Goal: Task Accomplishment & Management: Complete application form

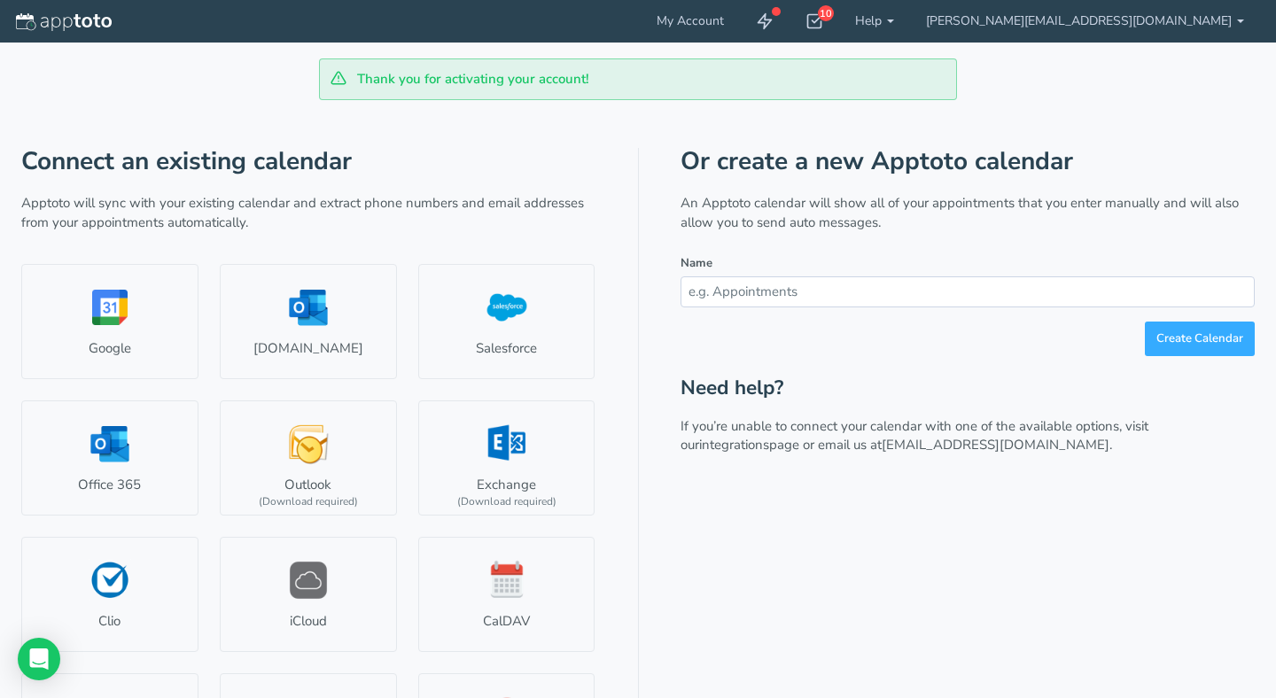
click at [788, 295] on input "text" at bounding box center [967, 291] width 574 height 31
type input "[PERSON_NAME] Land Management Scheduling"
click at [1232, 340] on button "Create Calendar" at bounding box center [1200, 339] width 110 height 35
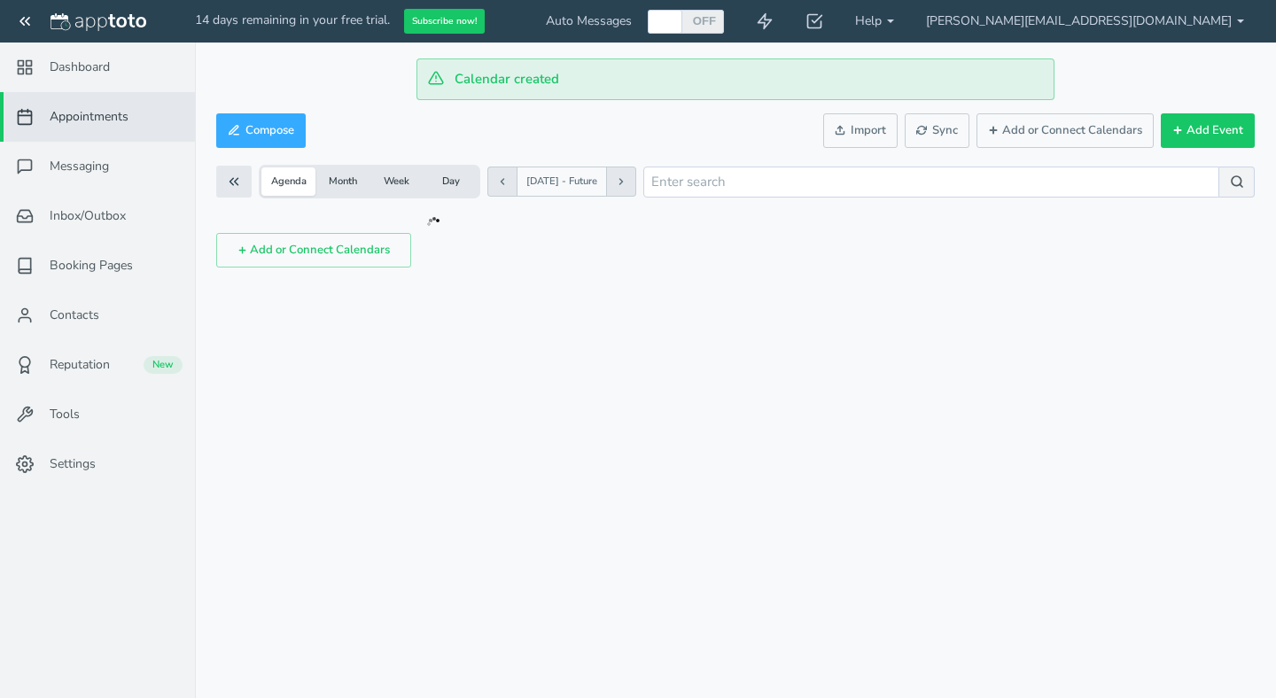
checkbox input "true"
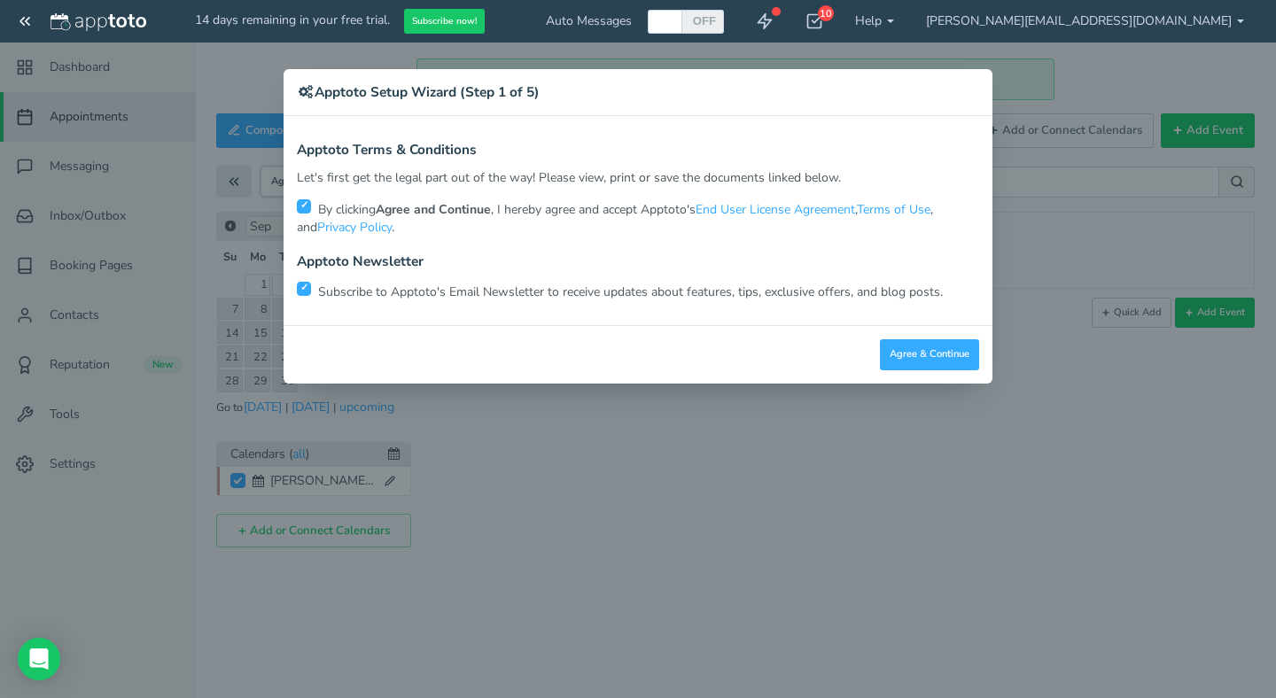
click at [305, 290] on input "checkbox" at bounding box center [304, 289] width 14 height 14
checkbox input "false"
click at [922, 346] on button "Agree & Continue" at bounding box center [929, 354] width 99 height 31
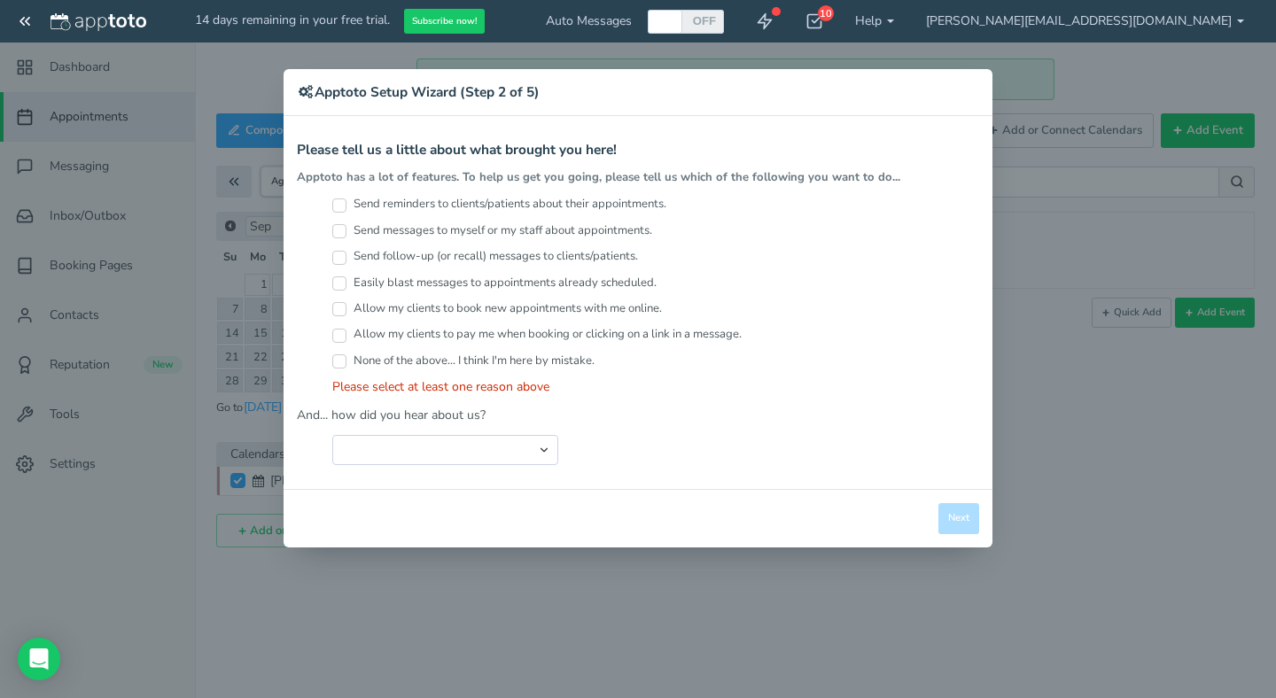
click at [341, 307] on input "Allow my clients to book new appointments with me online." at bounding box center [339, 309] width 14 height 14
checkbox input "true"
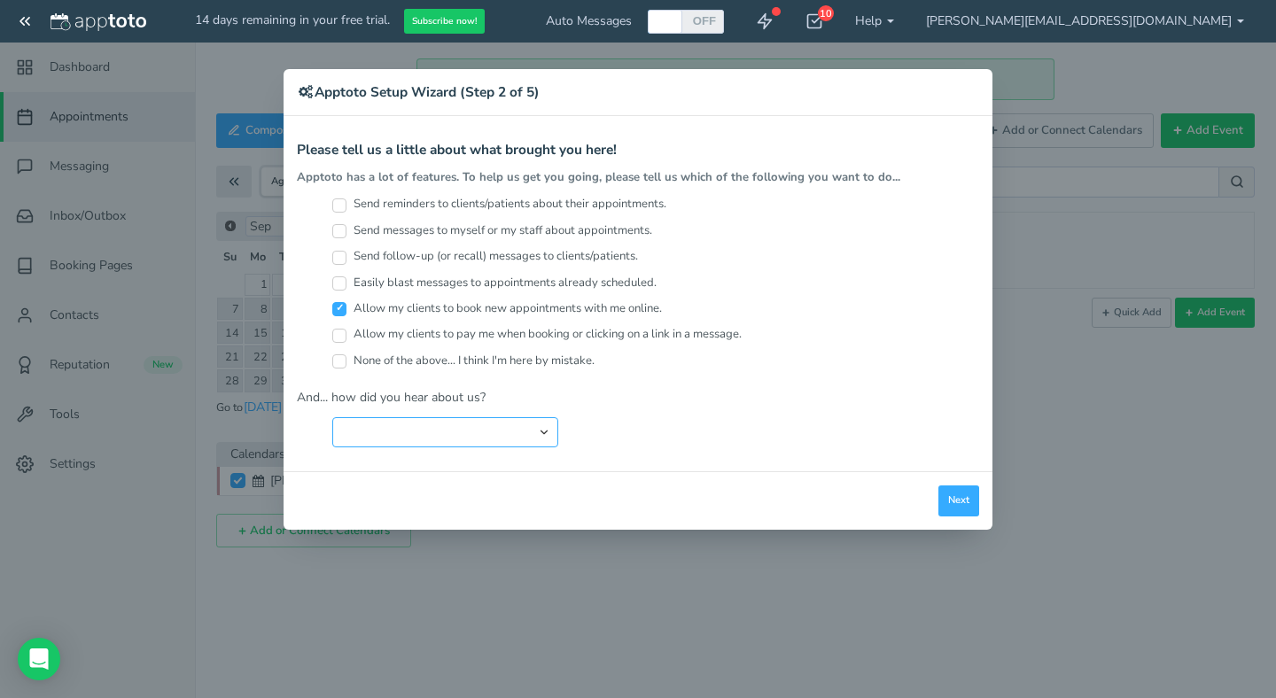
click at [550, 429] on select "Search Engine (Google, Yahoo, Bing, etc.) Search Engine Advertisement Blog Post…" at bounding box center [445, 432] width 226 height 30
select select "string:Search Engine (Google, Yahoo, Bing, etc.)"
click at [332, 417] on select "Search Engine (Google, Yahoo, Bing, etc.) Search Engine Advertisement Blog Post…" at bounding box center [445, 432] width 226 height 30
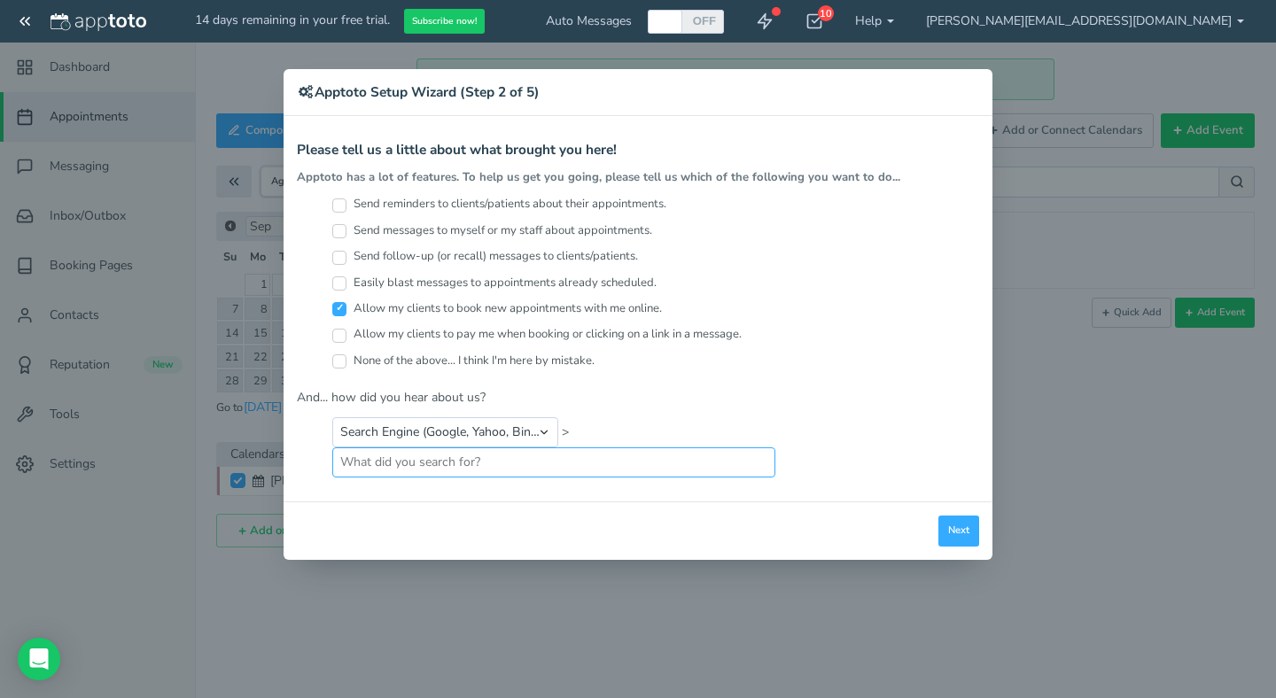
click at [540, 457] on input "text" at bounding box center [553, 462] width 443 height 30
type input "scheduling clients"
click at [953, 523] on button "Next" at bounding box center [958, 531] width 41 height 31
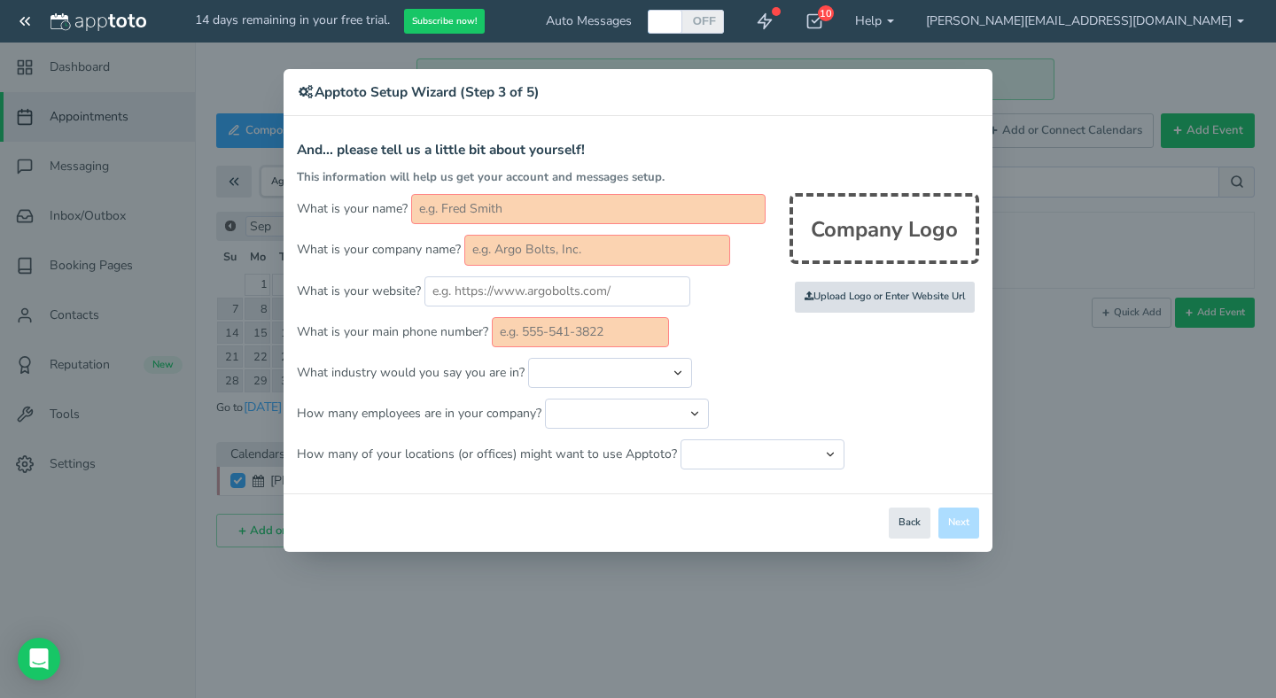
click at [863, 298] on input "file" at bounding box center [497, 298] width 1687 height 122
type input "C:\fakepath\JLMroundlogo.jpeg"
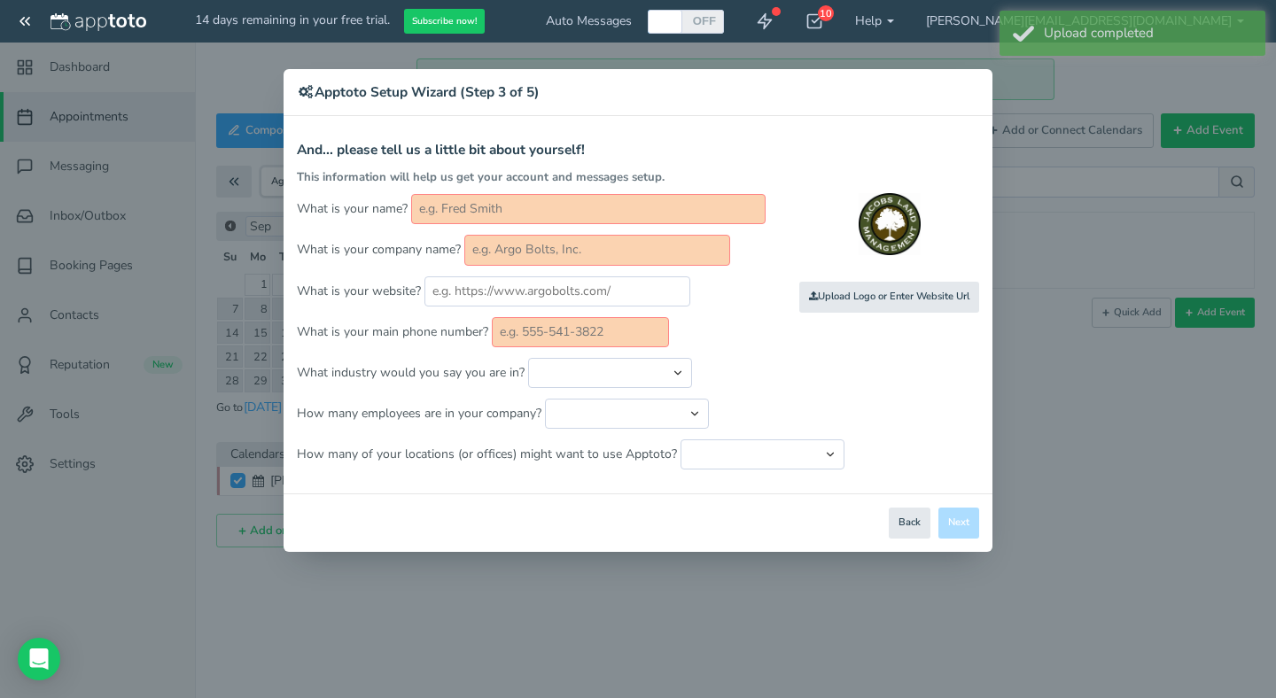
click at [703, 205] on input "text" at bounding box center [588, 209] width 354 height 30
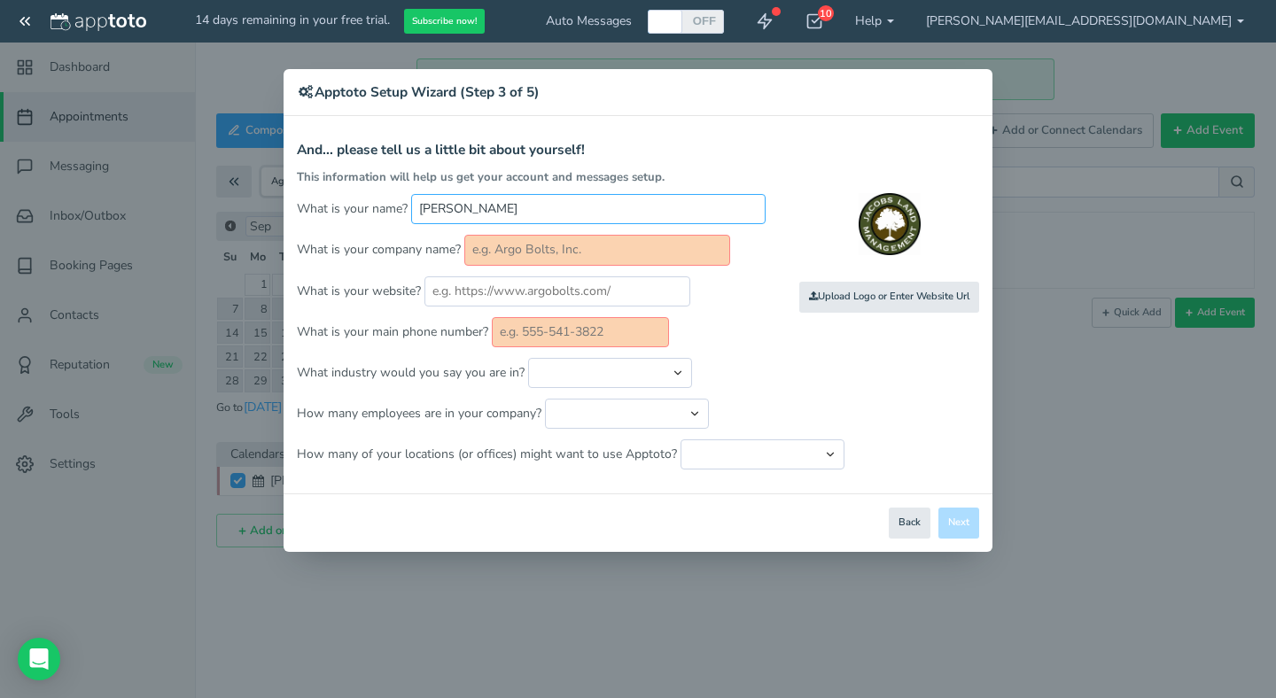
type input "Colleen"
click at [667, 251] on input "text" at bounding box center [597, 250] width 266 height 30
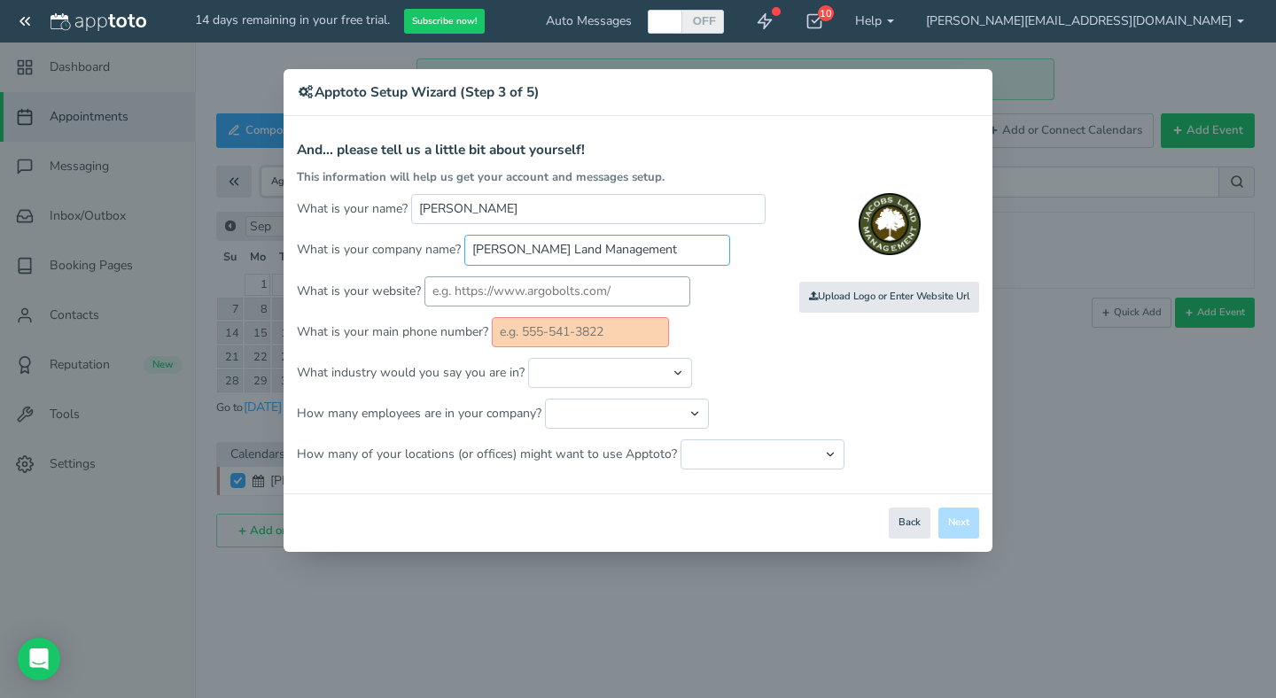
type input "[PERSON_NAME] Land Management"
click at [633, 286] on input "text" at bounding box center [557, 291] width 266 height 30
drag, startPoint x: 633, startPoint y: 286, endPoint x: 436, endPoint y: 293, distance: 197.7
click at [436, 293] on input "text" at bounding box center [557, 291] width 266 height 30
drag, startPoint x: 432, startPoint y: 293, endPoint x: 607, endPoint y: 284, distance: 174.8
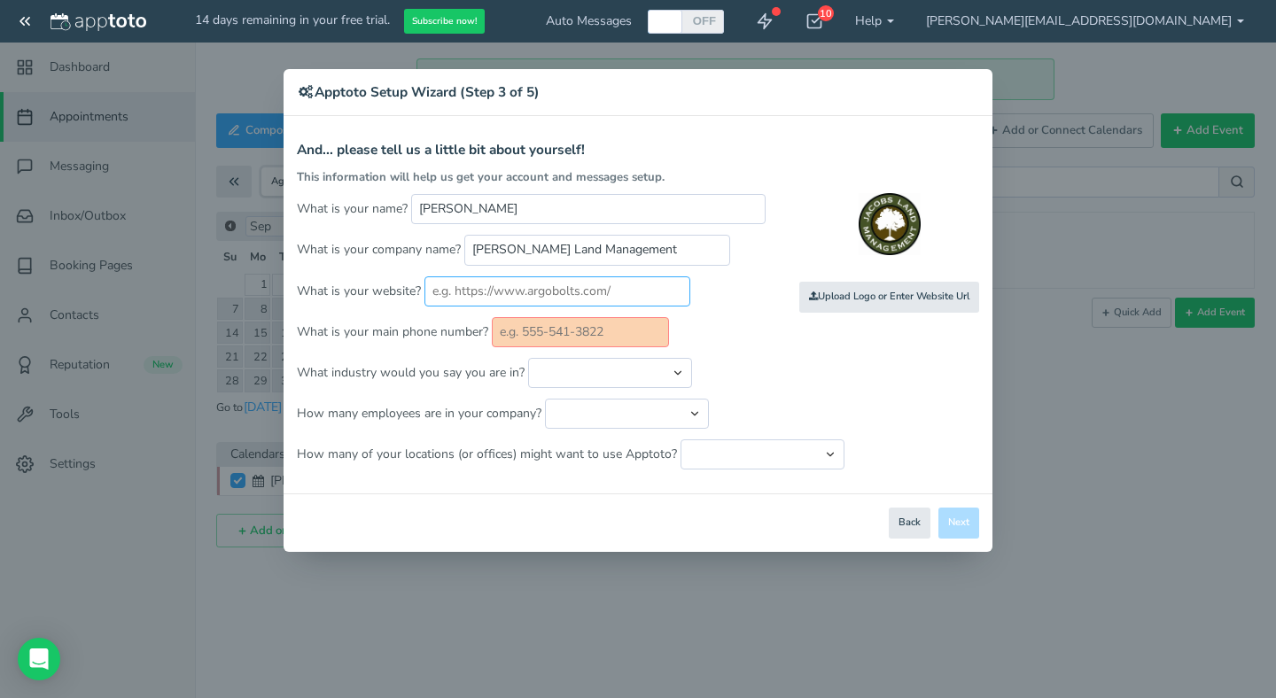
click at [607, 284] on input "text" at bounding box center [557, 291] width 266 height 30
type input "www.jacobslandmanagement.com"
click at [593, 335] on input "text" at bounding box center [580, 332] width 177 height 30
type input "7063643004"
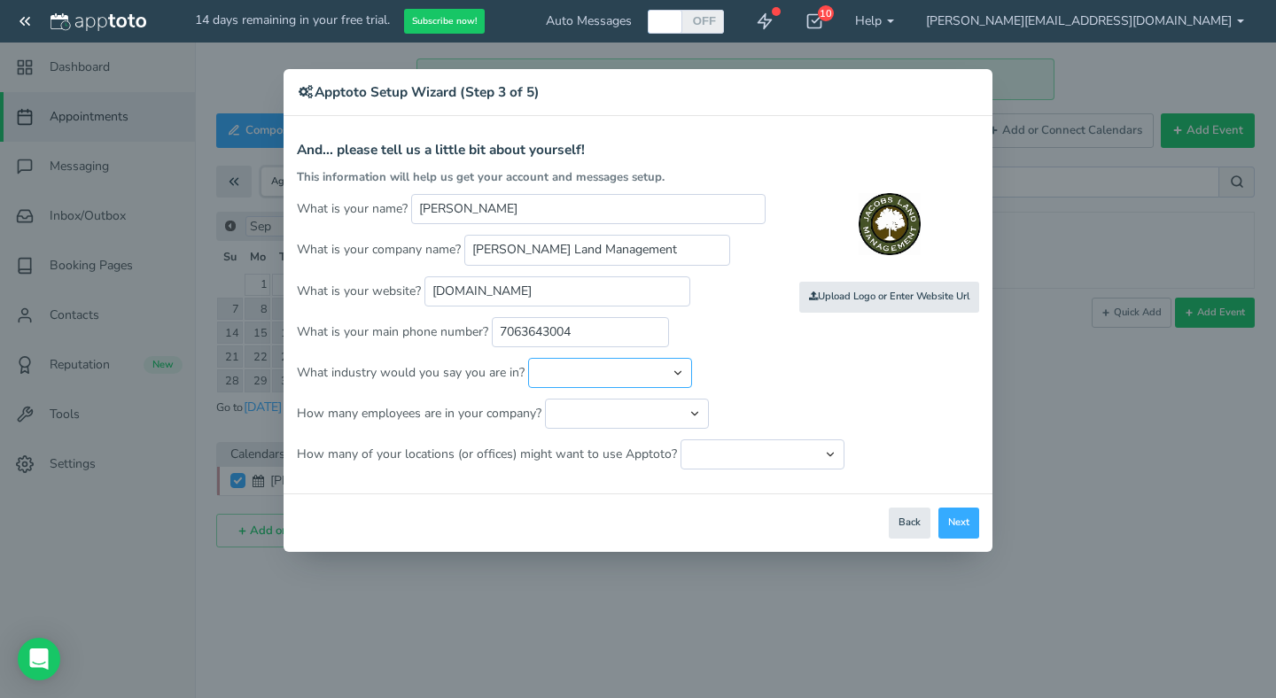
click at [664, 372] on select "Automotive Cleaning Services Consulting Education - Classroom Education - Admis…" at bounding box center [610, 373] width 164 height 30
select select "string:Landscape Services"
click at [528, 358] on select "Automotive Cleaning Services Consulting Education - Classroom Education - Admis…" at bounding box center [610, 373] width 164 height 30
click at [690, 409] on select "Just me 1 to 5 6 to 10 11 to 25 26 to 50 51 to 100 101 to 500 501 to 1000 More …" at bounding box center [627, 414] width 164 height 30
select select "string:26..50"
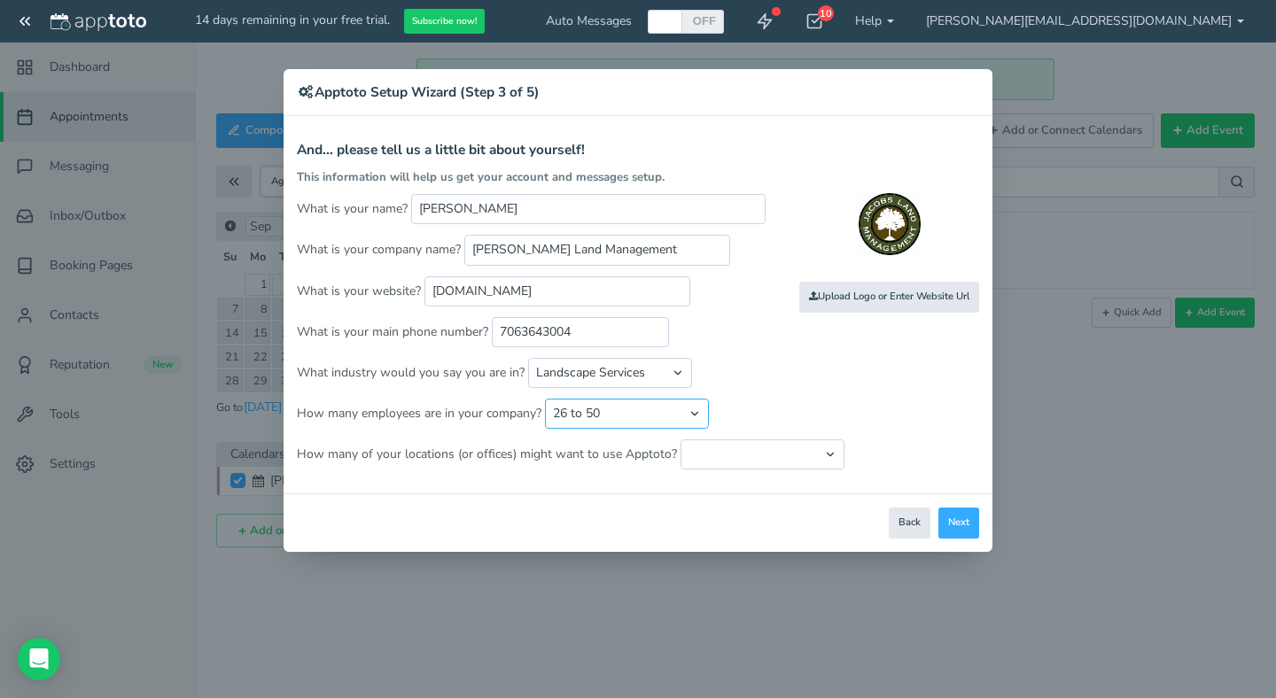
click at [545, 399] on select "Just me 1 to 5 6 to 10 11 to 25 26 to 50 51 to 100 101 to 500 501 to 1000 More …" at bounding box center [627, 414] width 164 height 30
click at [819, 451] on select "Just one location 2 3 4 5 6 to 10 11 to 25 26 to 50 More than 50" at bounding box center [762, 454] width 164 height 30
select select "string:1"
click at [680, 439] on select "Just one location 2 3 4 5 6 to 10 11 to 25 26 to 50 More than 50" at bounding box center [762, 454] width 164 height 30
click at [961, 522] on button "Next" at bounding box center [958, 523] width 41 height 31
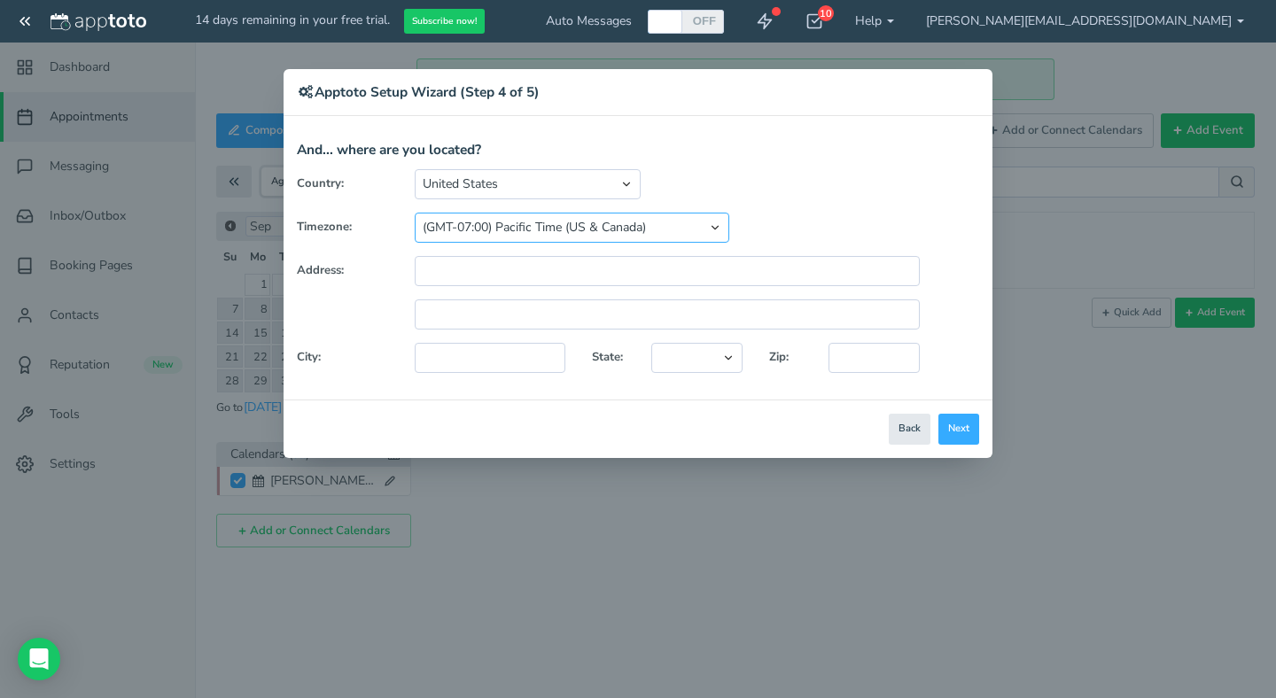
click at [726, 228] on select "(GMT-10:00) Hawaii (GMT-08:00) Alaska (GMT-07:00) Pacific Time (US & Canada) (G…" at bounding box center [572, 228] width 315 height 30
select select "string:America/New_York"
click at [415, 213] on select "(GMT-10:00) Hawaii (GMT-08:00) Alaska (GMT-07:00) Pacific Time (US & Canada) (G…" at bounding box center [572, 228] width 315 height 30
click at [660, 217] on select "(GMT-10:00) Hawaii (GMT-08:00) Alaska (GMT-07:00) Pacific Time (US & Canada) (G…" at bounding box center [572, 228] width 315 height 30
click at [415, 213] on select "(GMT-10:00) Hawaii (GMT-08:00) Alaska (GMT-07:00) Pacific Time (US & Canada) (G…" at bounding box center [572, 228] width 315 height 30
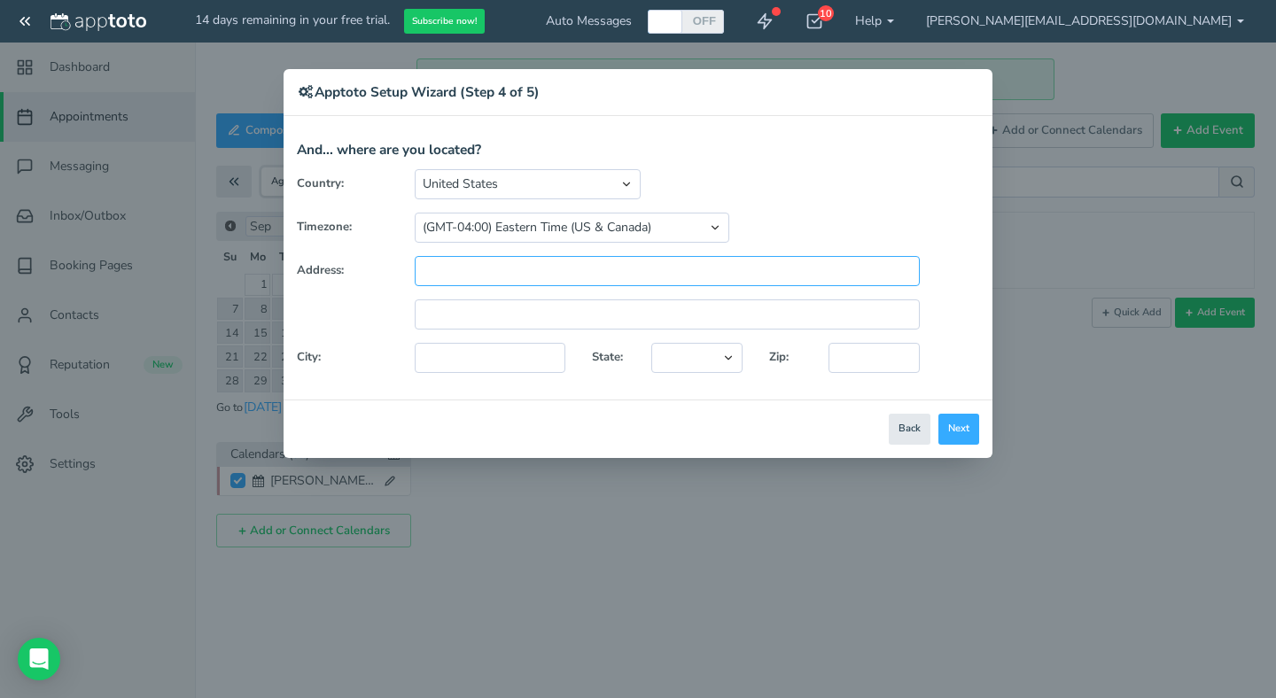
click at [632, 274] on input "text" at bounding box center [667, 271] width 505 height 30
type input "733 Scott Nixon Memorial Dr"
click at [549, 362] on input "text" at bounding box center [490, 358] width 151 height 30
type input "Augusta"
select select "string:GA"
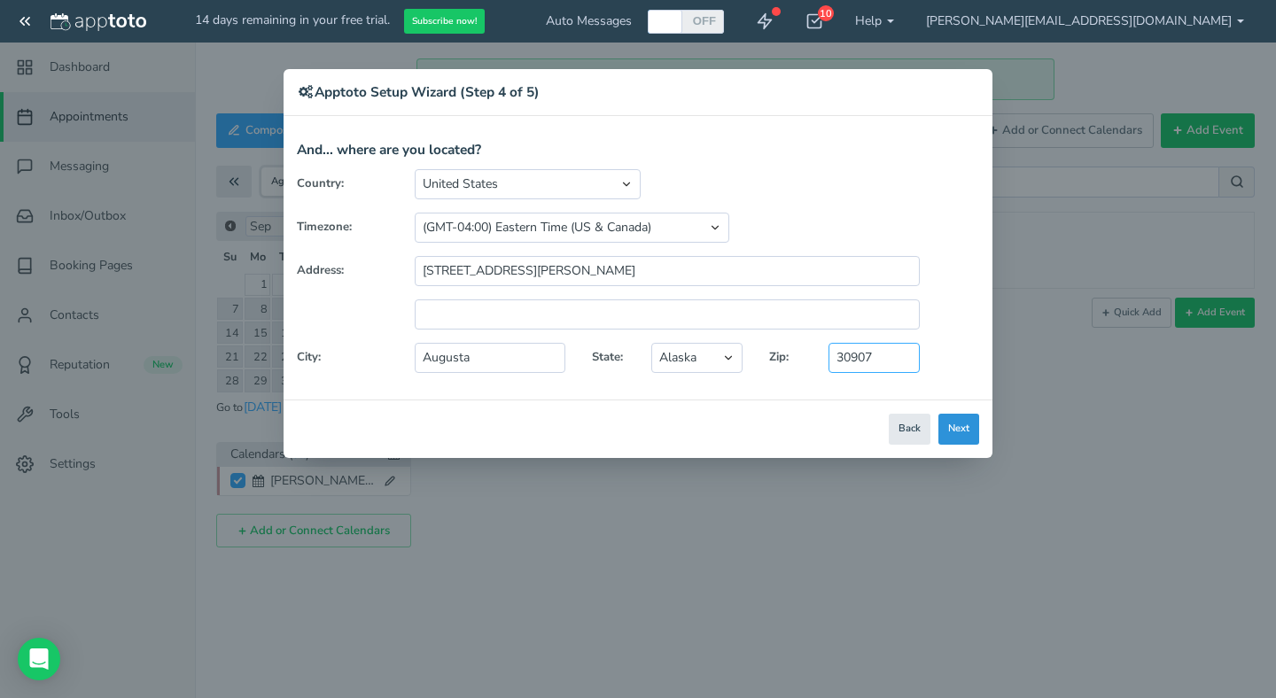
type input "30907"
click at [958, 438] on button "Next" at bounding box center [958, 429] width 41 height 31
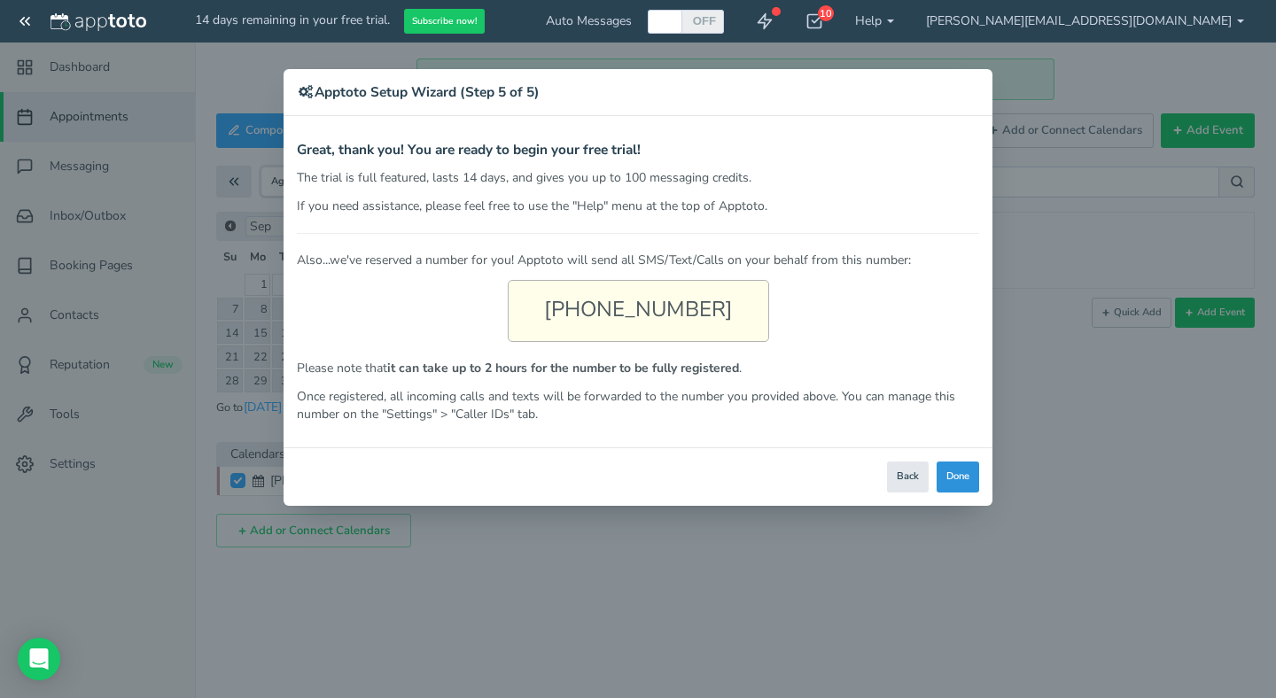
click at [954, 479] on button "Done" at bounding box center [957, 477] width 43 height 31
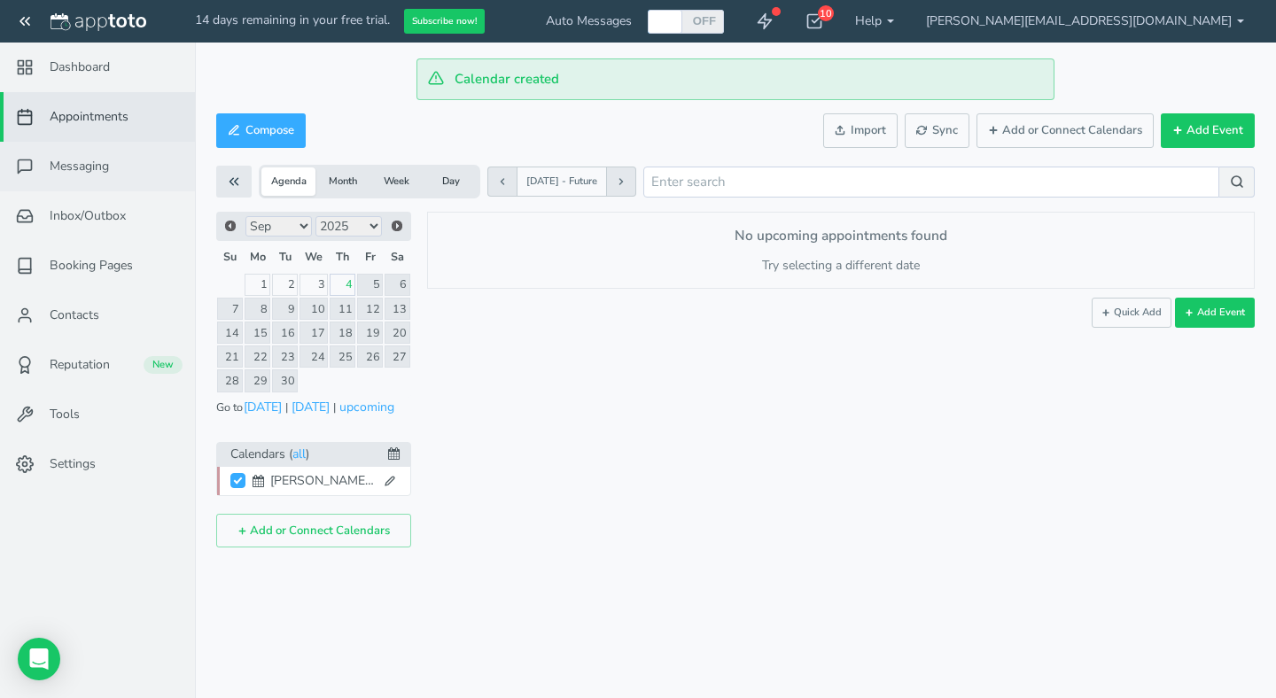
click at [89, 161] on span "Messaging" at bounding box center [79, 167] width 59 height 18
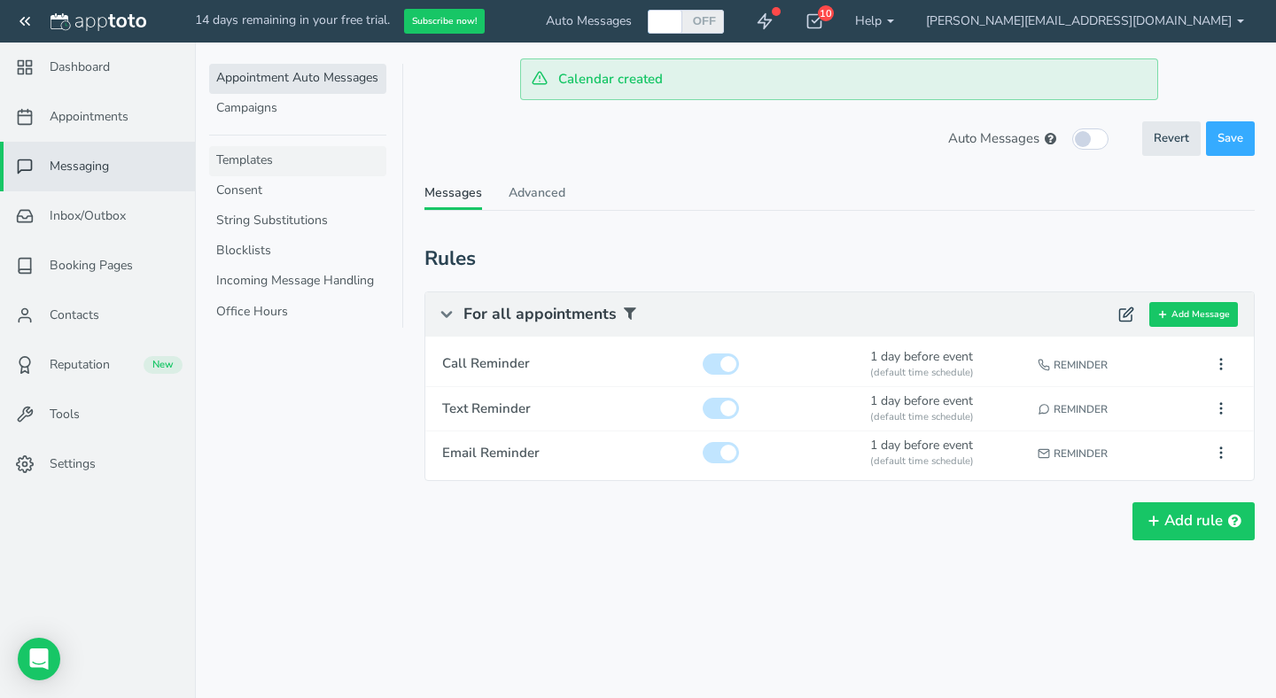
click at [264, 165] on link "Templates" at bounding box center [297, 161] width 177 height 30
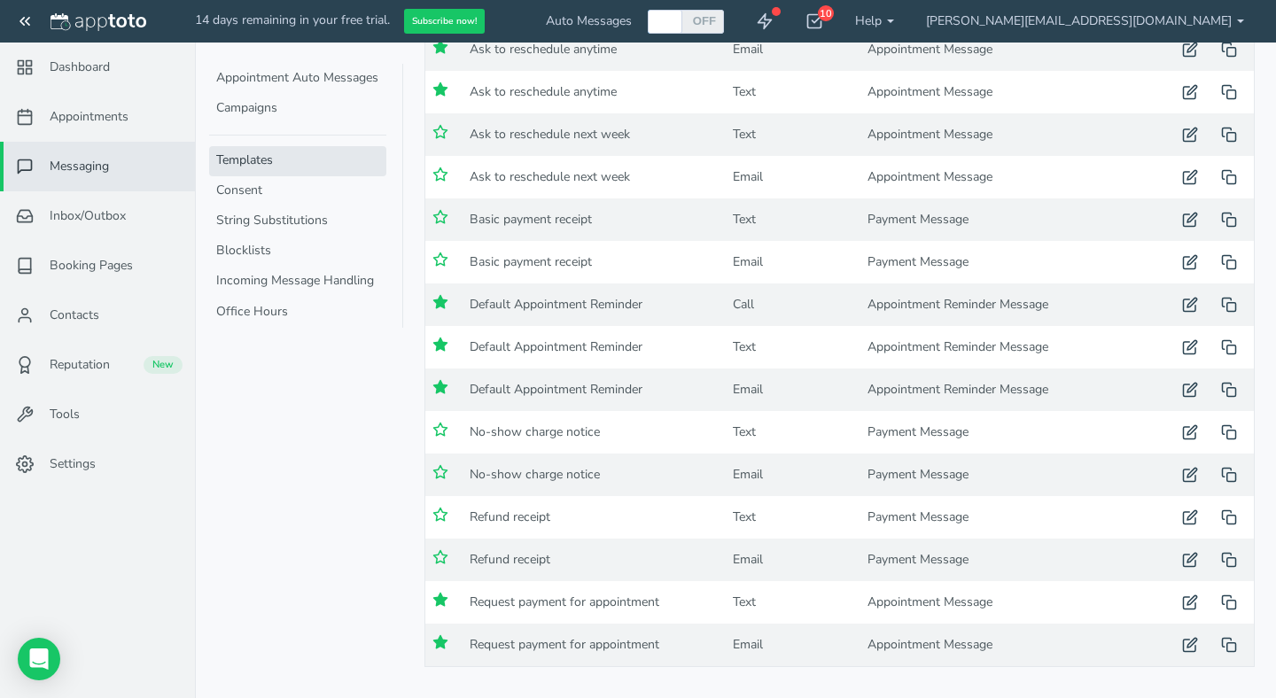
scroll to position [284, 0]
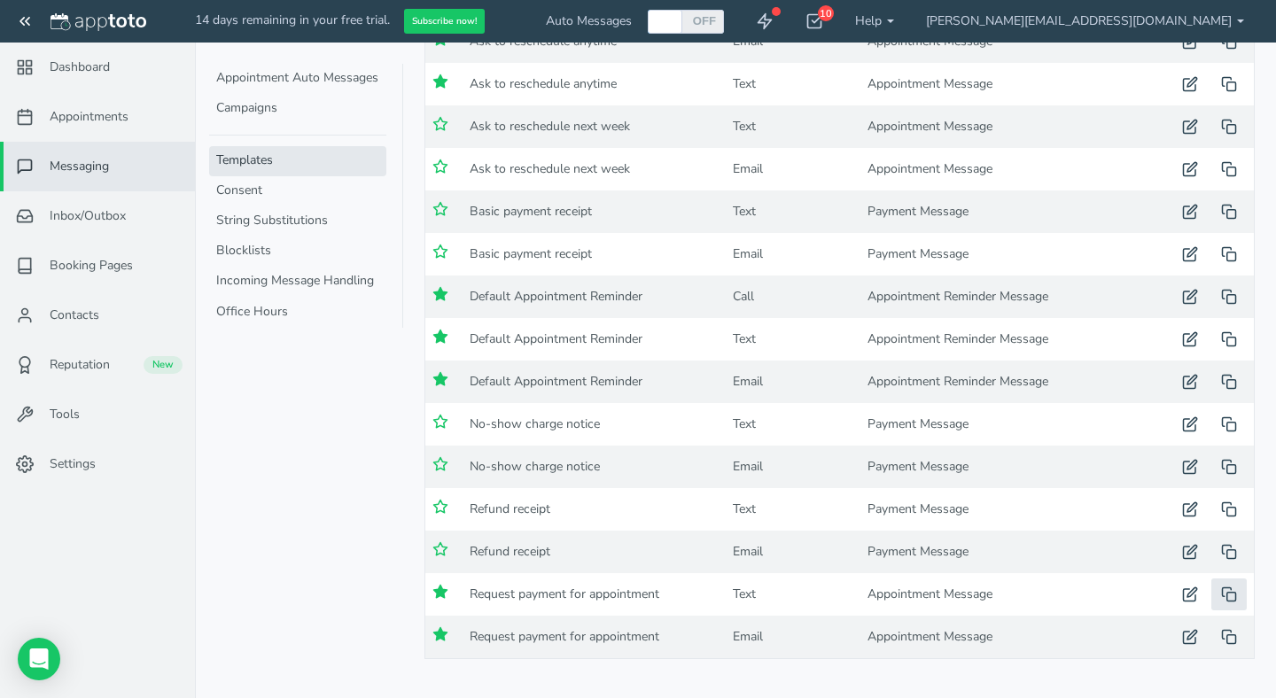
click at [1232, 592] on use "button" at bounding box center [1229, 593] width 13 height 13
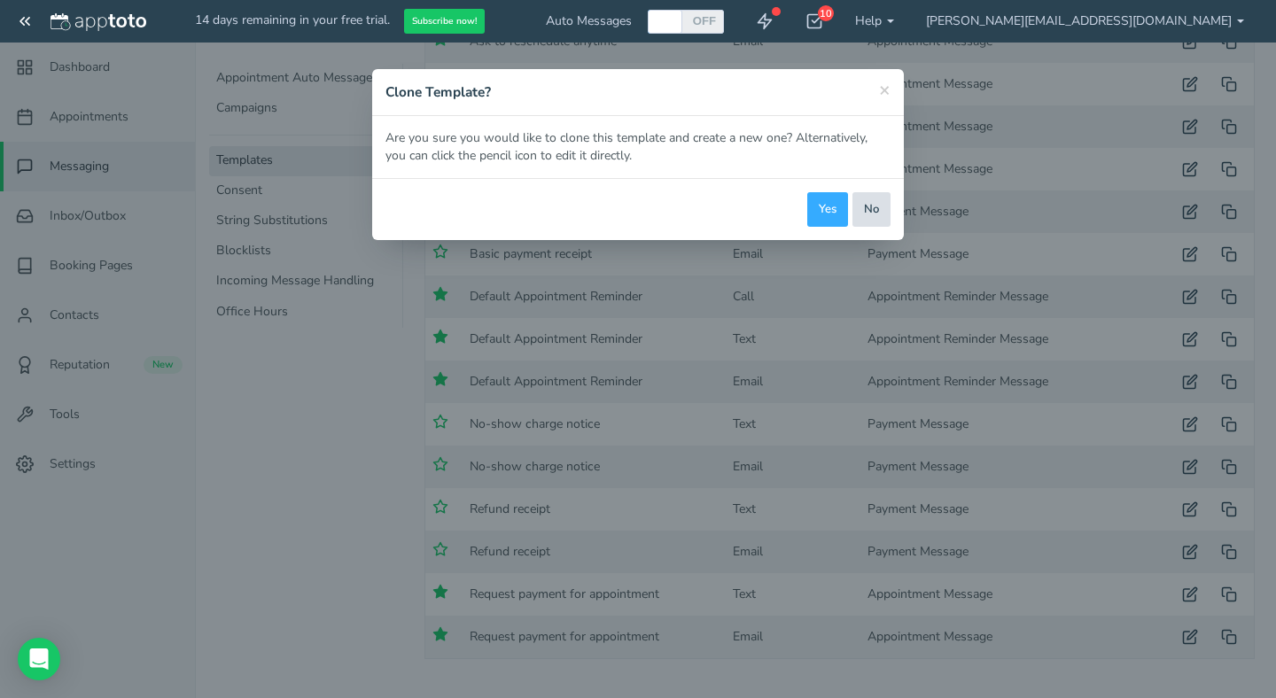
click at [876, 207] on button "No" at bounding box center [871, 209] width 38 height 35
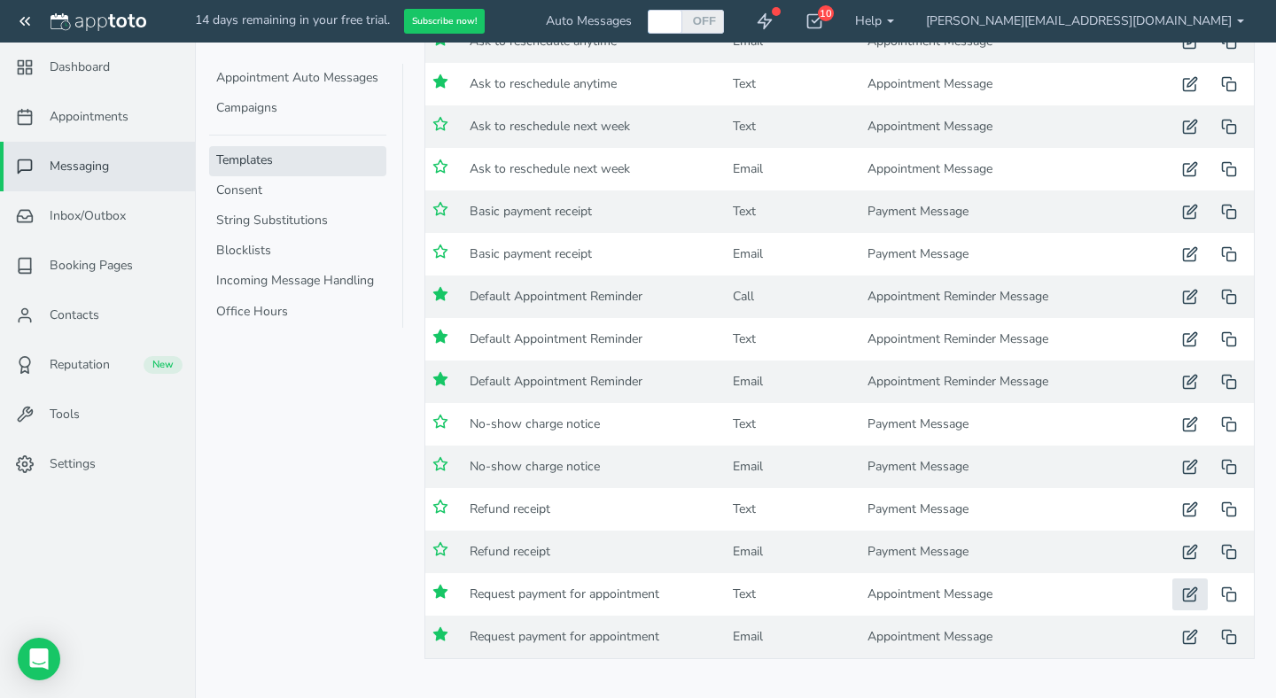
click at [1192, 592] on icon "button" at bounding box center [1190, 594] width 16 height 16
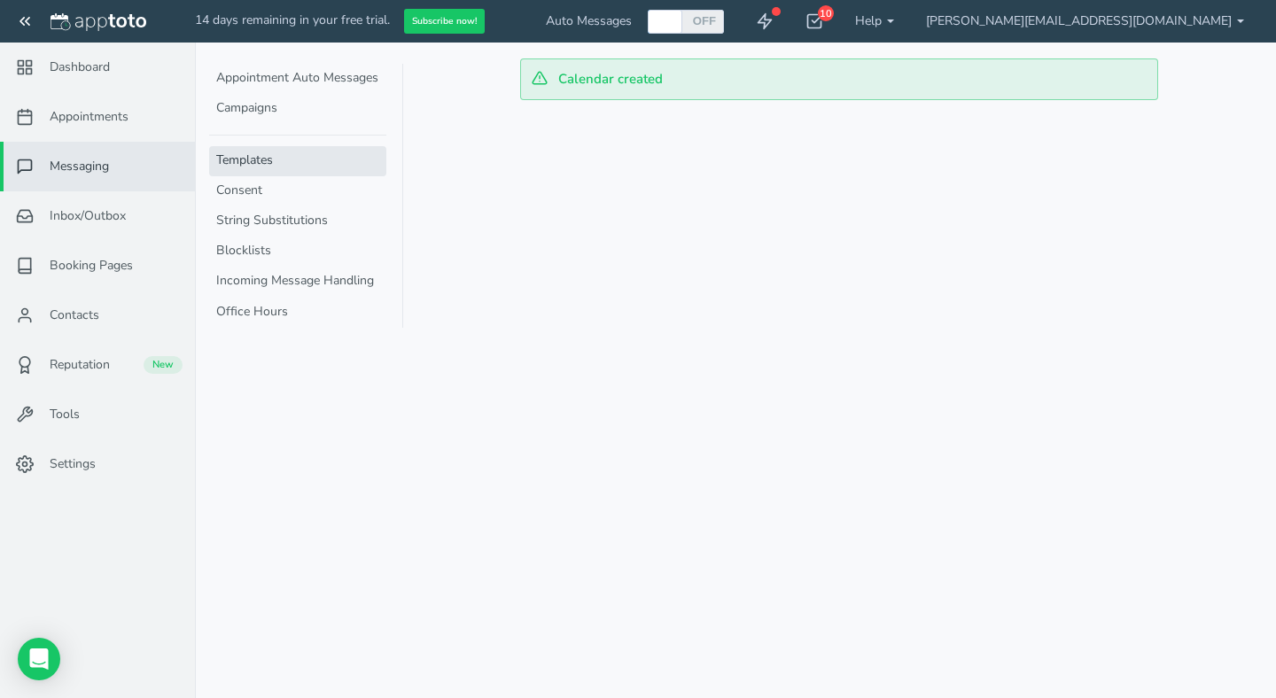
type input "Request payment for appointment"
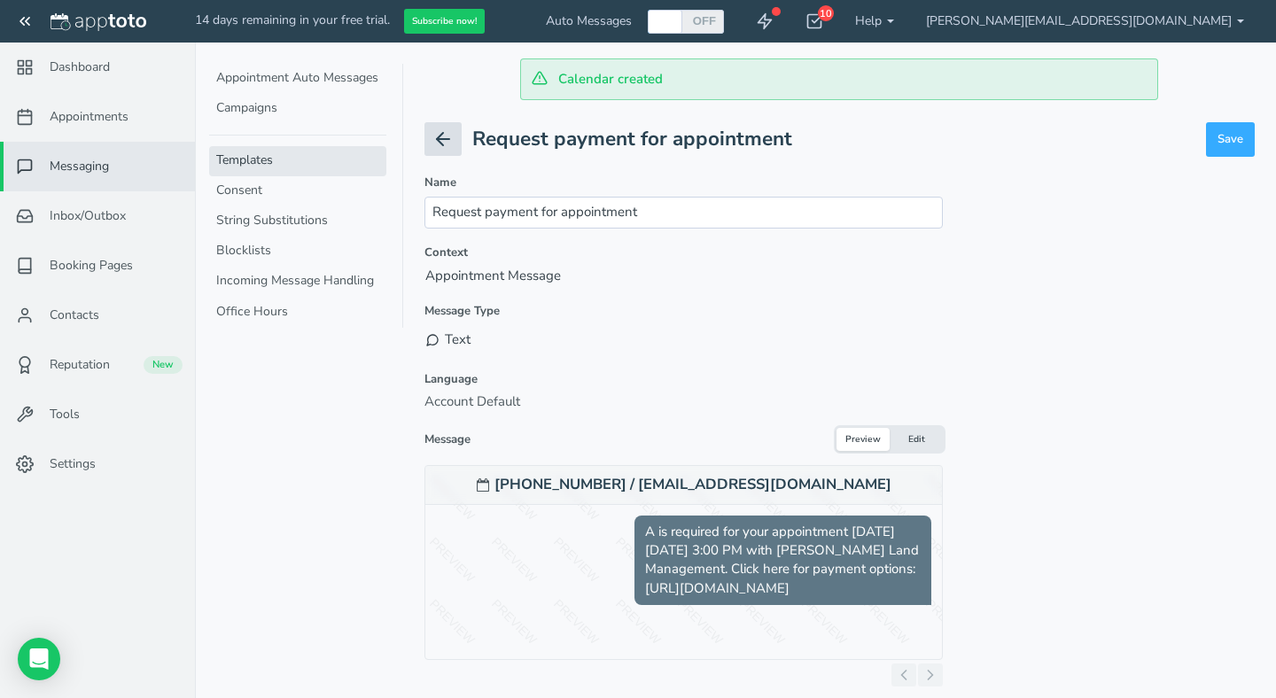
click at [454, 134] on button at bounding box center [442, 139] width 37 height 34
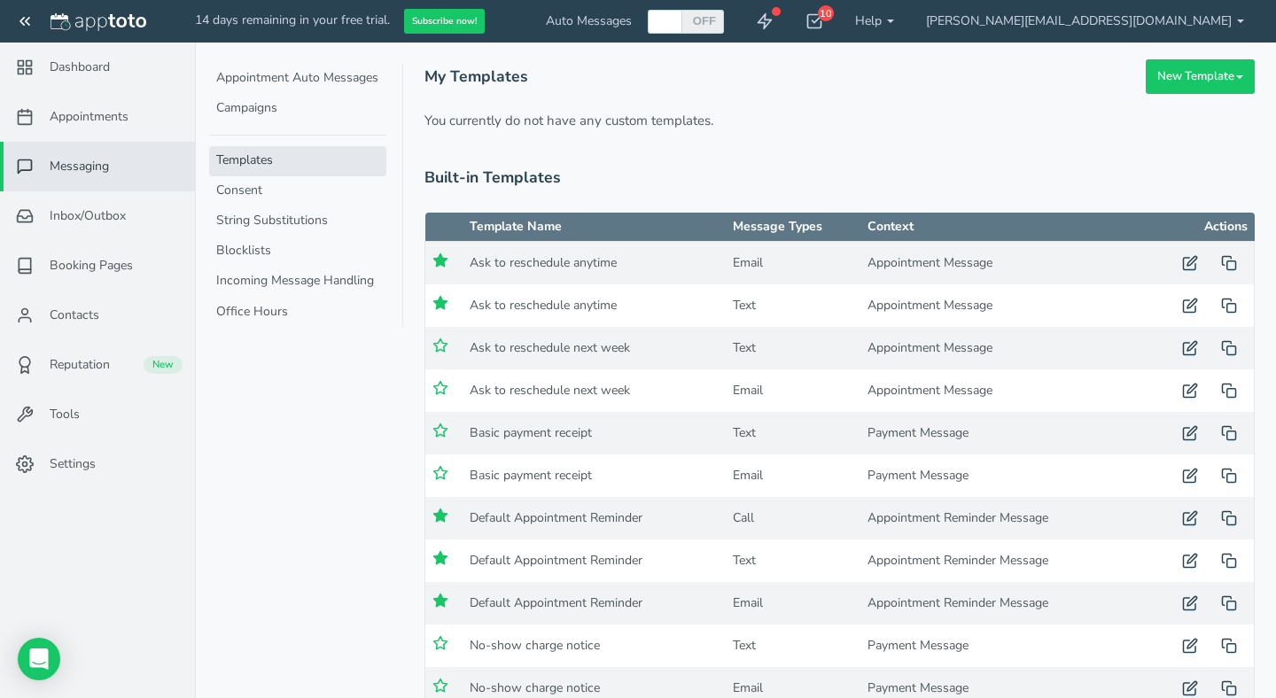
scroll to position [58, 0]
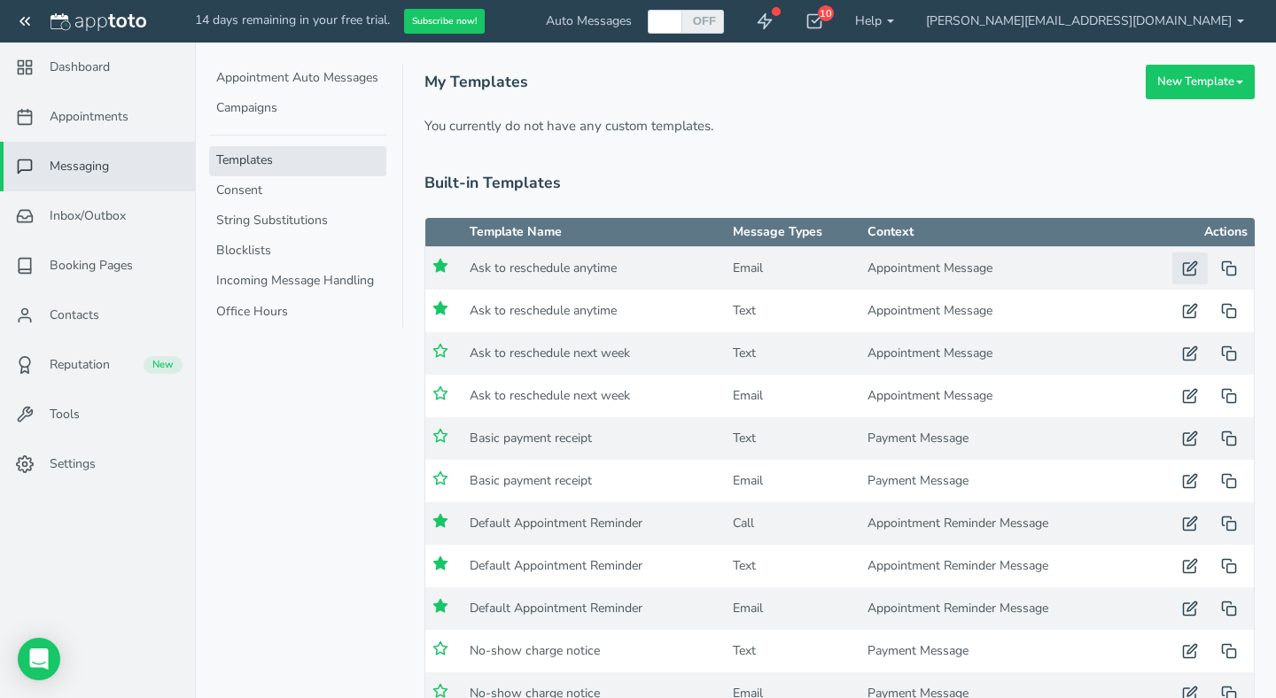
click at [1190, 266] on use "button" at bounding box center [1190, 267] width 13 height 13
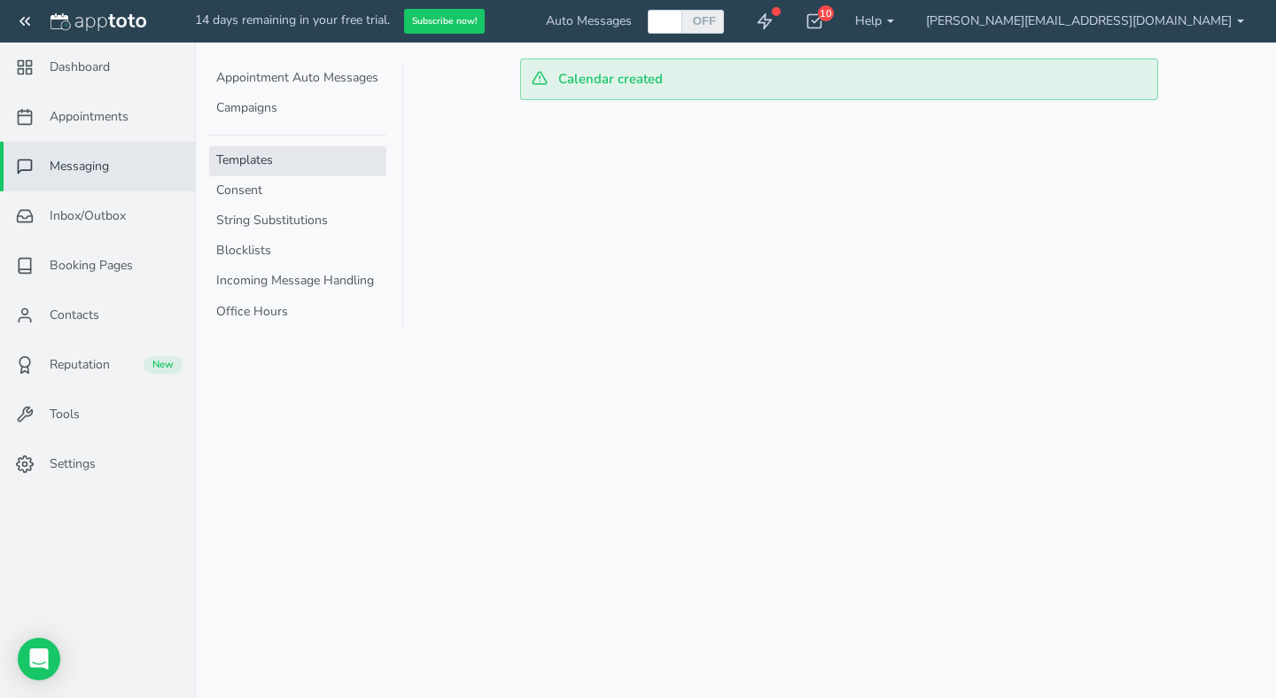
type input "Ask to reschedule anytime"
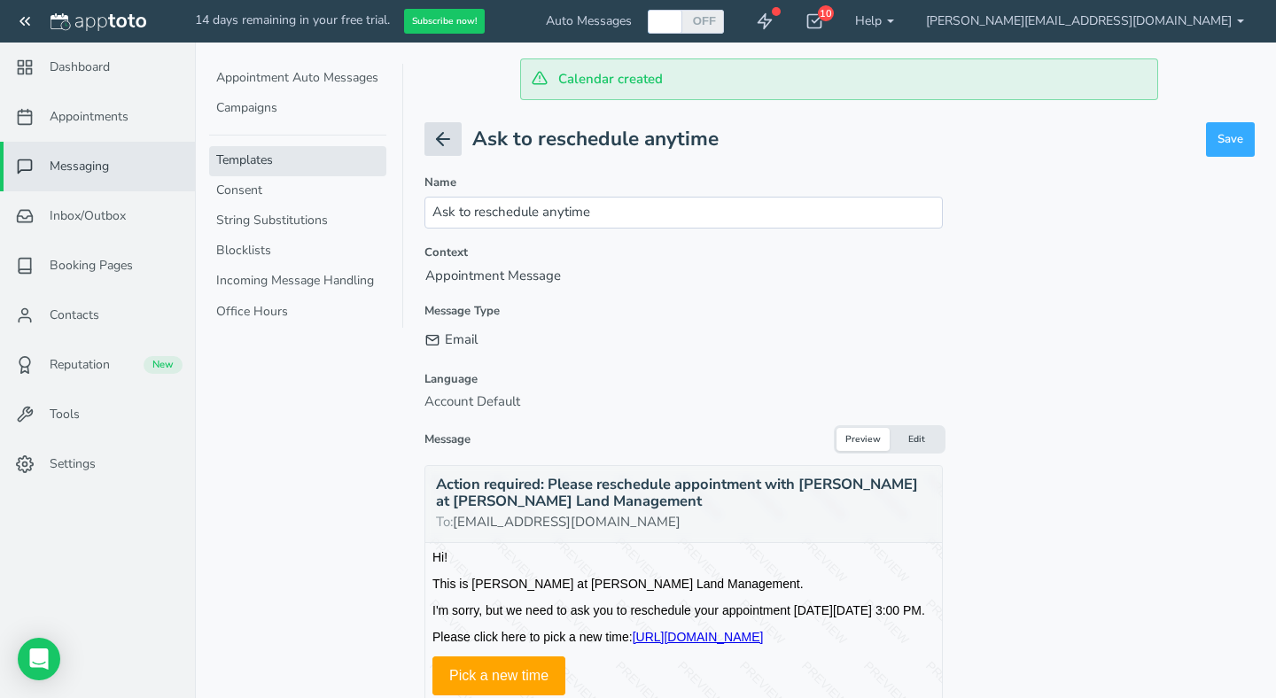
click at [441, 138] on use at bounding box center [443, 139] width 12 height 12
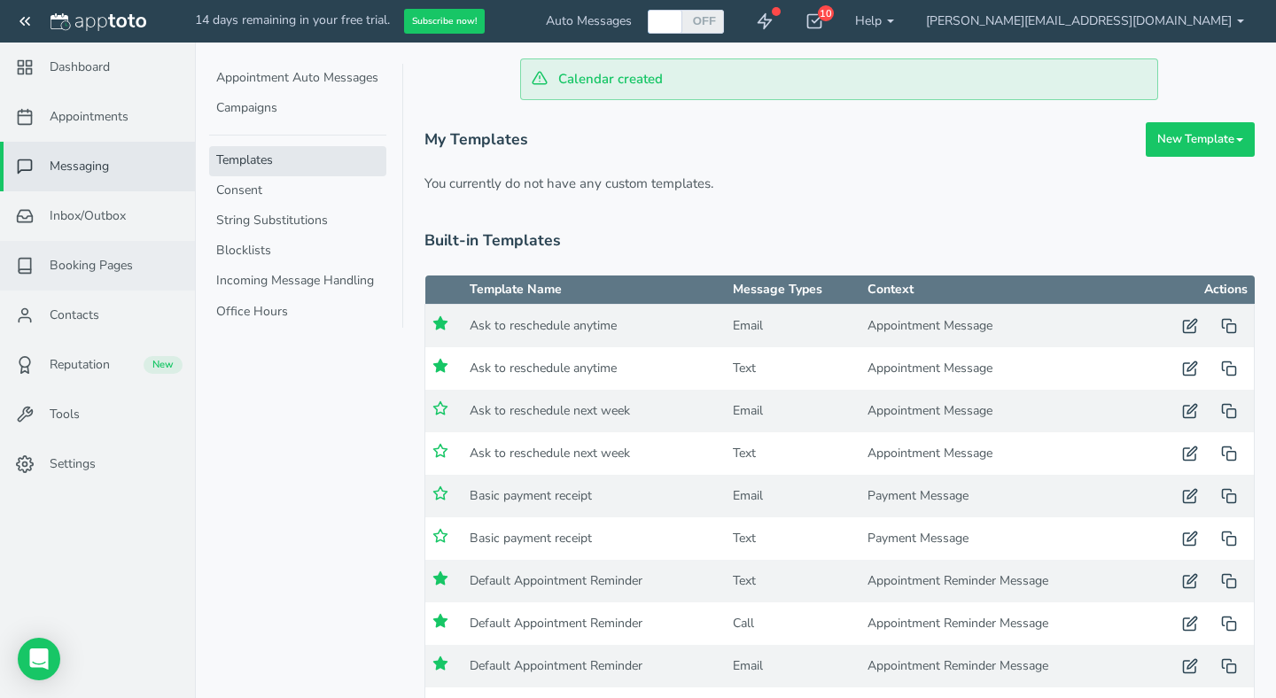
click at [74, 269] on span "Booking Pages" at bounding box center [91, 266] width 83 height 18
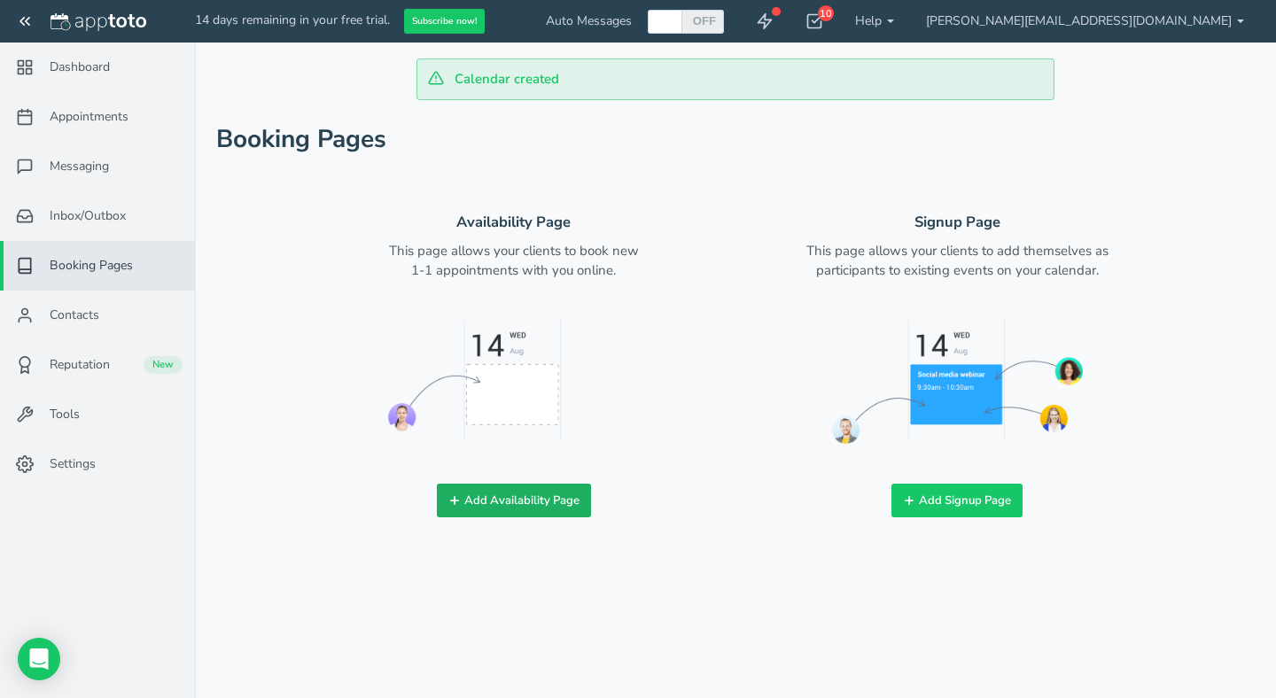
click at [515, 501] on button "Add Availability Page" at bounding box center [514, 501] width 154 height 35
checkbox input "true"
type input "Book time with me!"
type input "jacobslandmanagement_colleen"
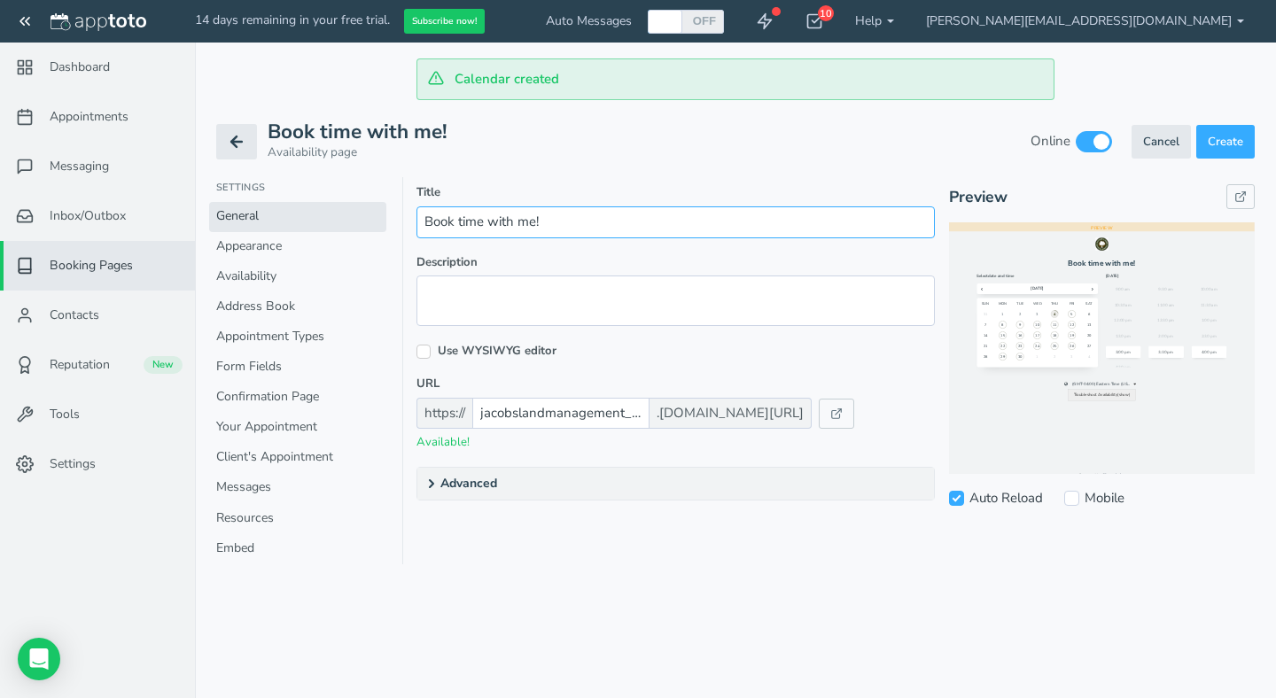
click at [580, 208] on input "Book time with me!" at bounding box center [675, 221] width 518 height 31
drag, startPoint x: 598, startPoint y: 228, endPoint x: 414, endPoint y: 218, distance: 184.5
click at [414, 218] on div "Title Book time with me! Required Description https://" at bounding box center [828, 378] width 851 height 402
click at [84, 121] on span "Appointments" at bounding box center [89, 117] width 79 height 18
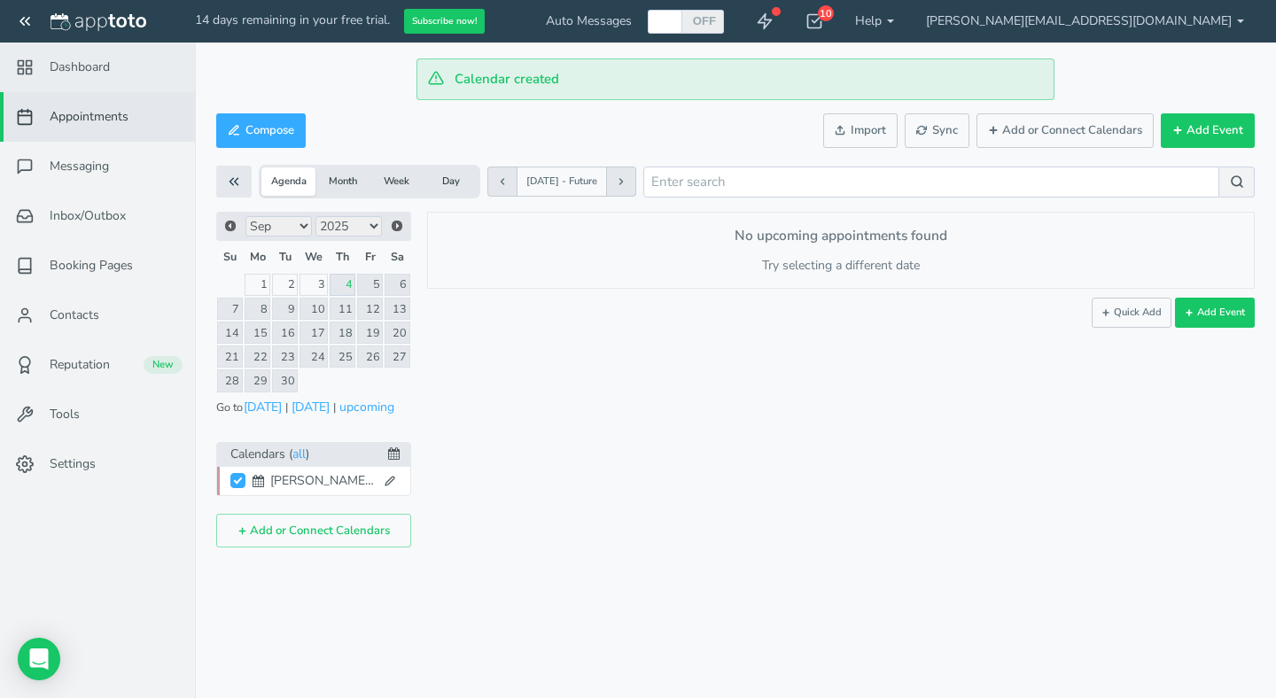
click at [85, 62] on span "Dashboard" at bounding box center [80, 67] width 60 height 18
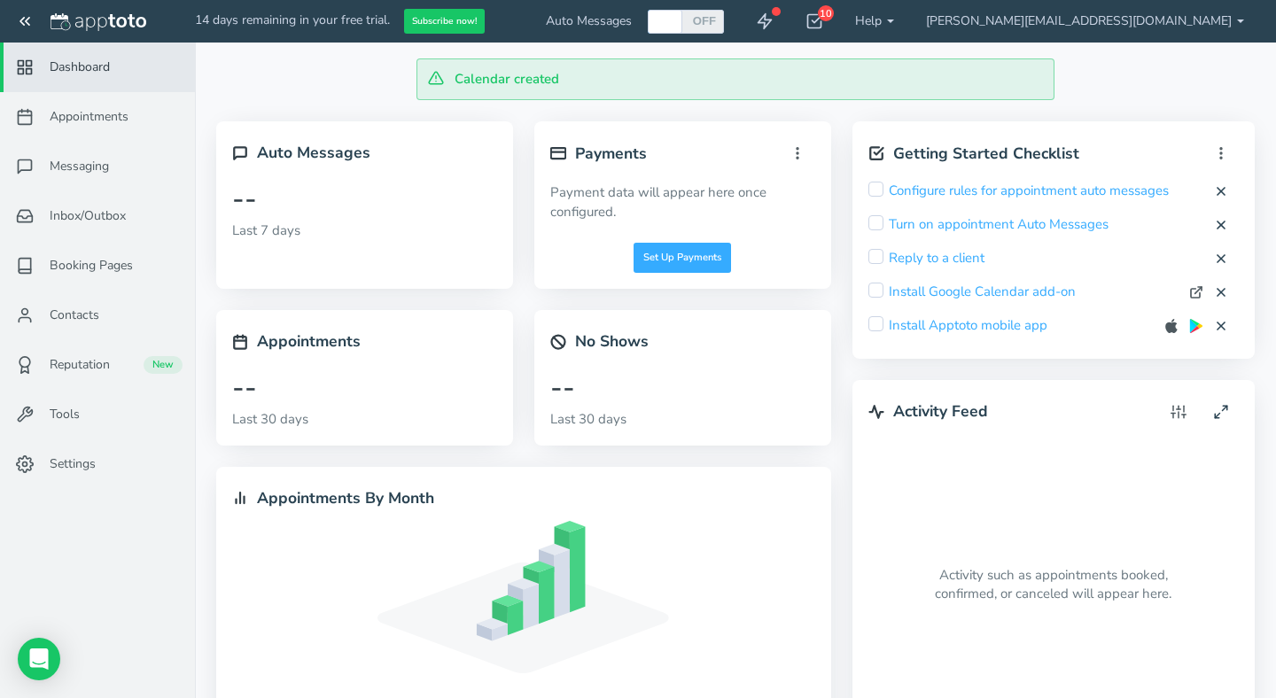
scroll to position [175, 0]
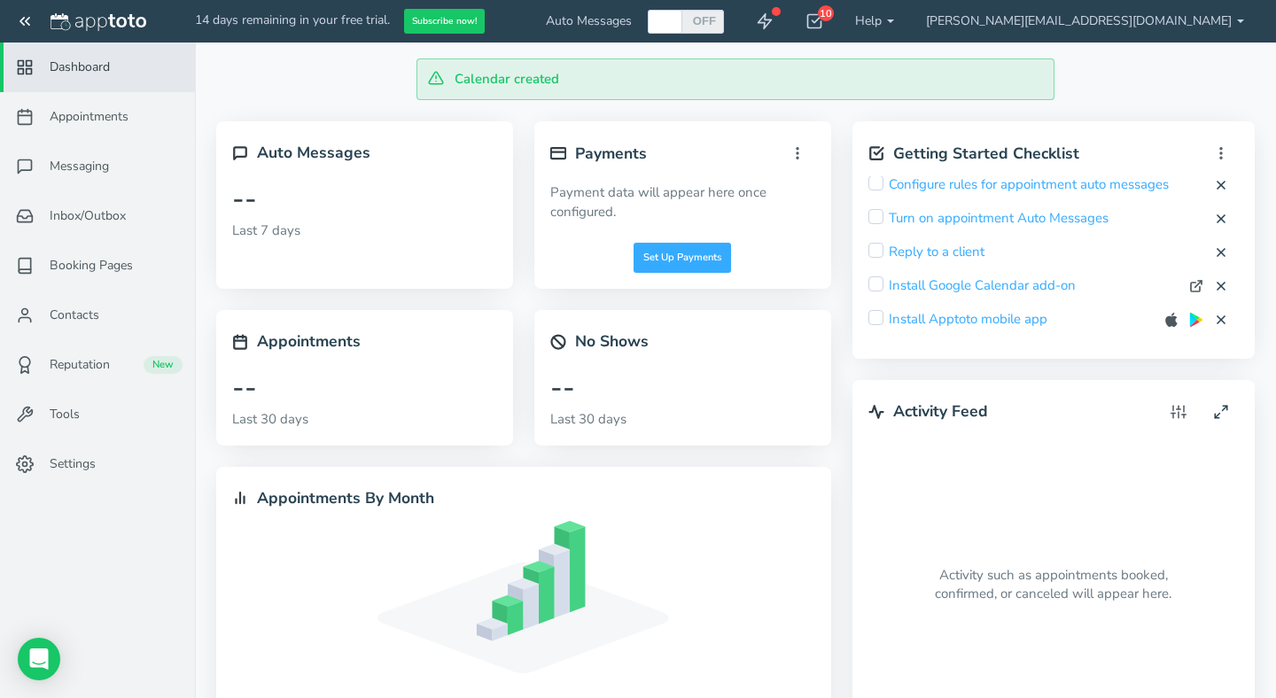
click at [341, 18] on span "14 days remaining in your free trial." at bounding box center [292, 20] width 195 height 17
click at [82, 460] on span "Settings" at bounding box center [73, 464] width 46 height 18
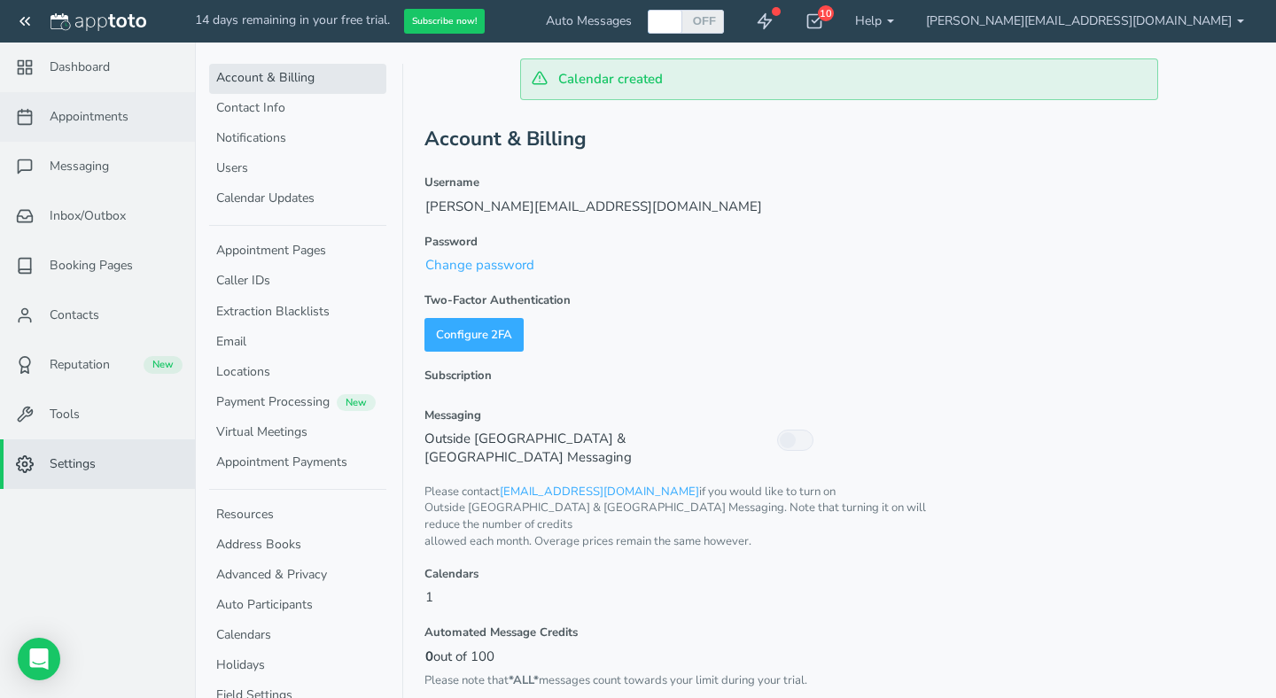
click at [93, 114] on span "Appointments" at bounding box center [89, 117] width 79 height 18
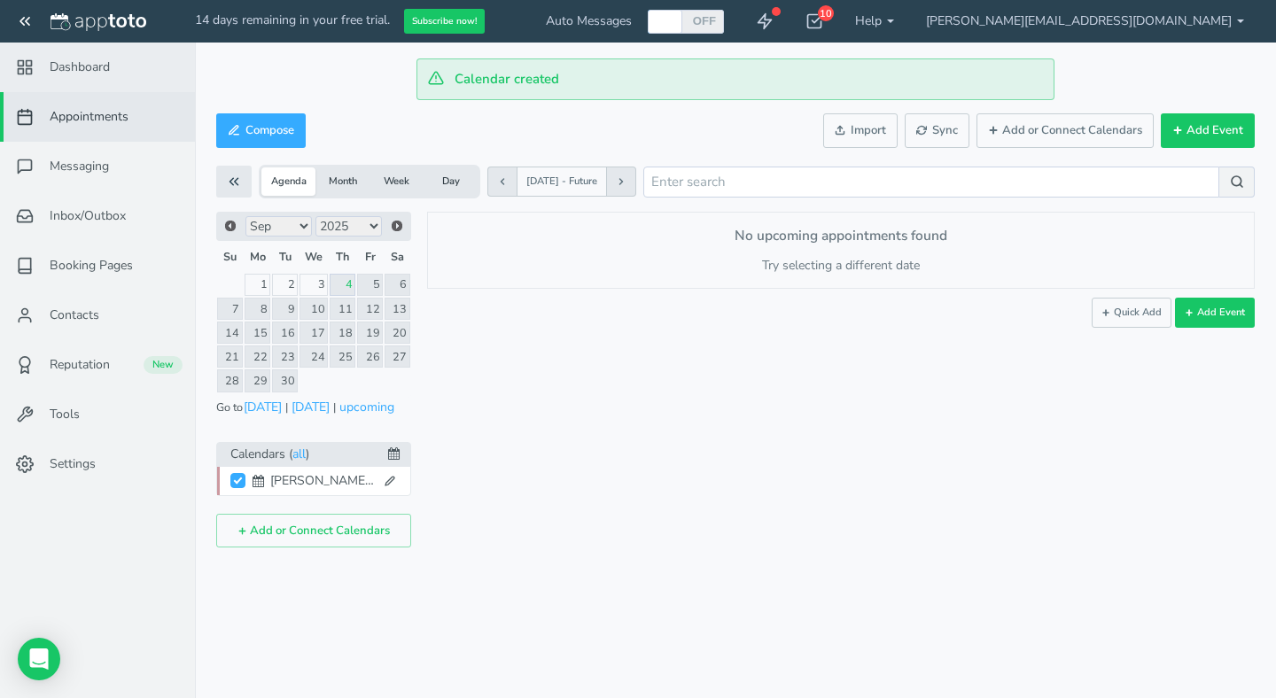
click at [90, 63] on span "Dashboard" at bounding box center [80, 67] width 60 height 18
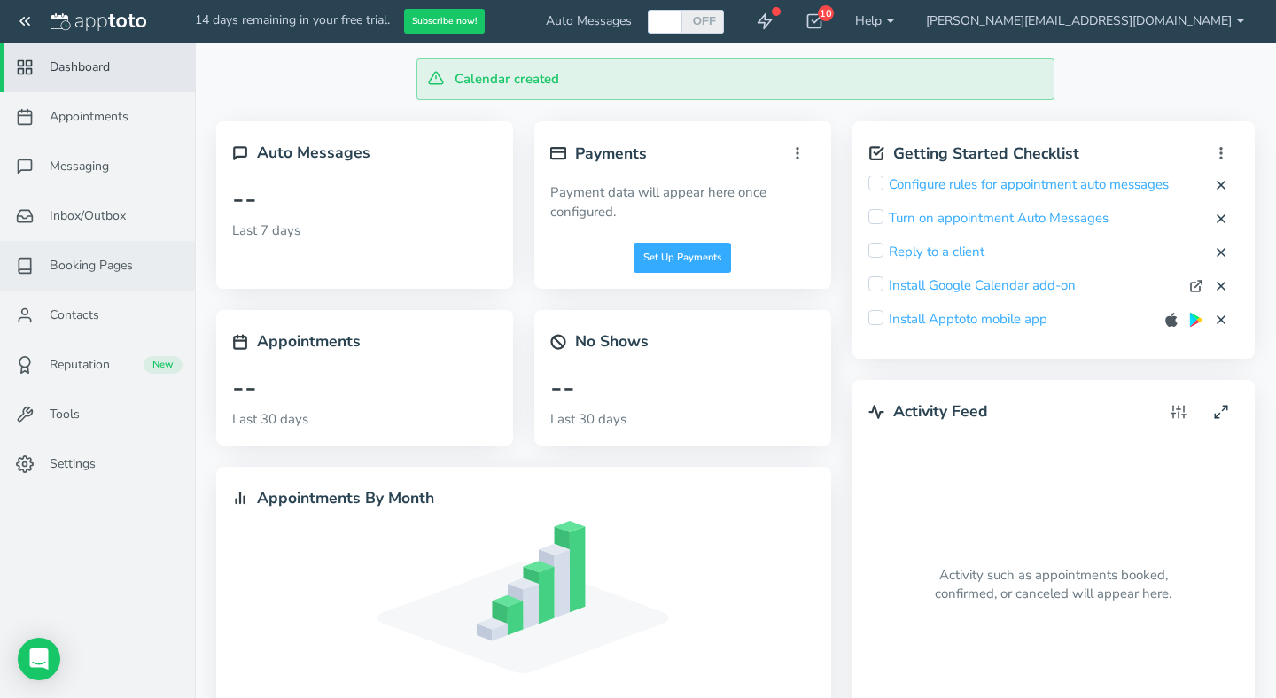
click at [89, 268] on span "Booking Pages" at bounding box center [91, 266] width 83 height 18
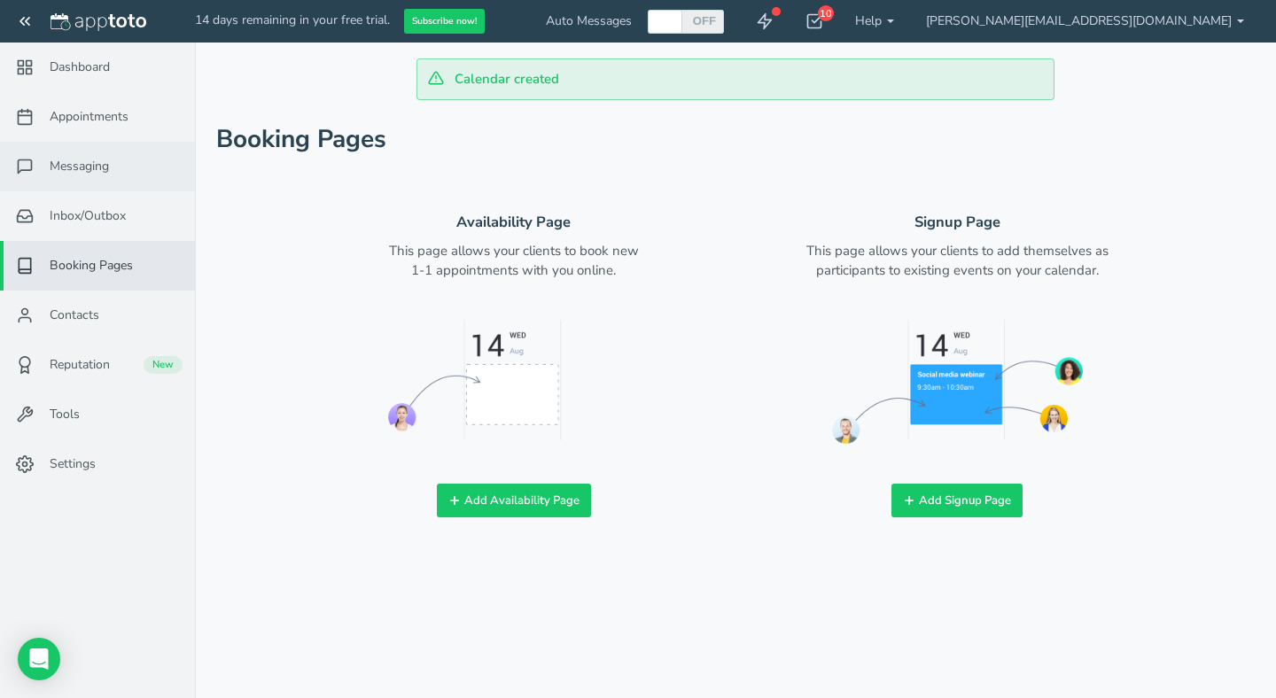
click at [83, 167] on span "Messaging" at bounding box center [79, 167] width 59 height 18
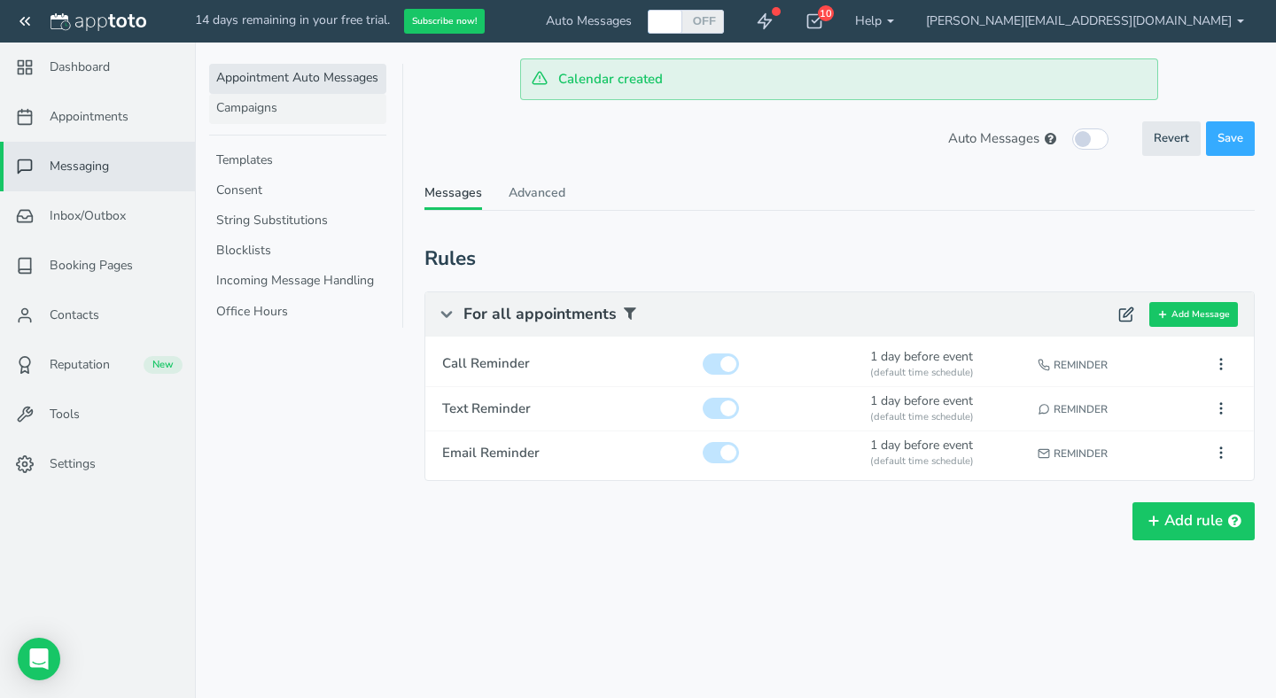
click at [288, 113] on link "Campaigns" at bounding box center [297, 109] width 177 height 30
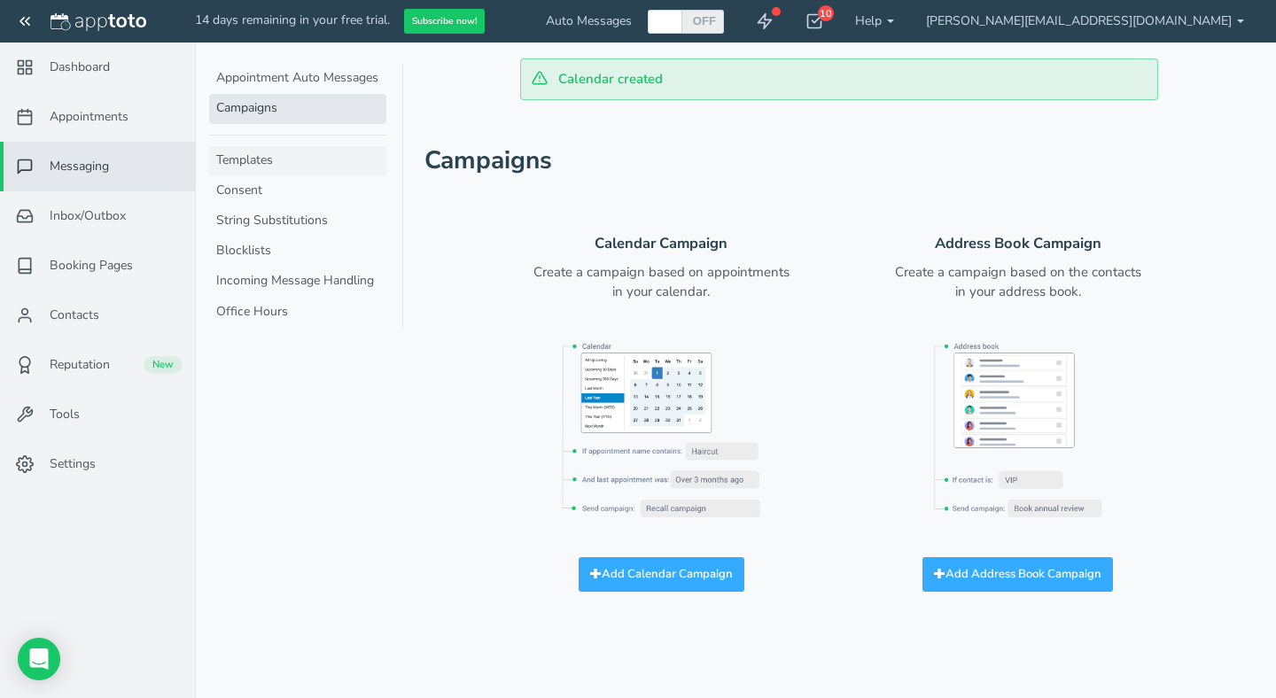
click at [277, 165] on link "Templates" at bounding box center [297, 161] width 177 height 30
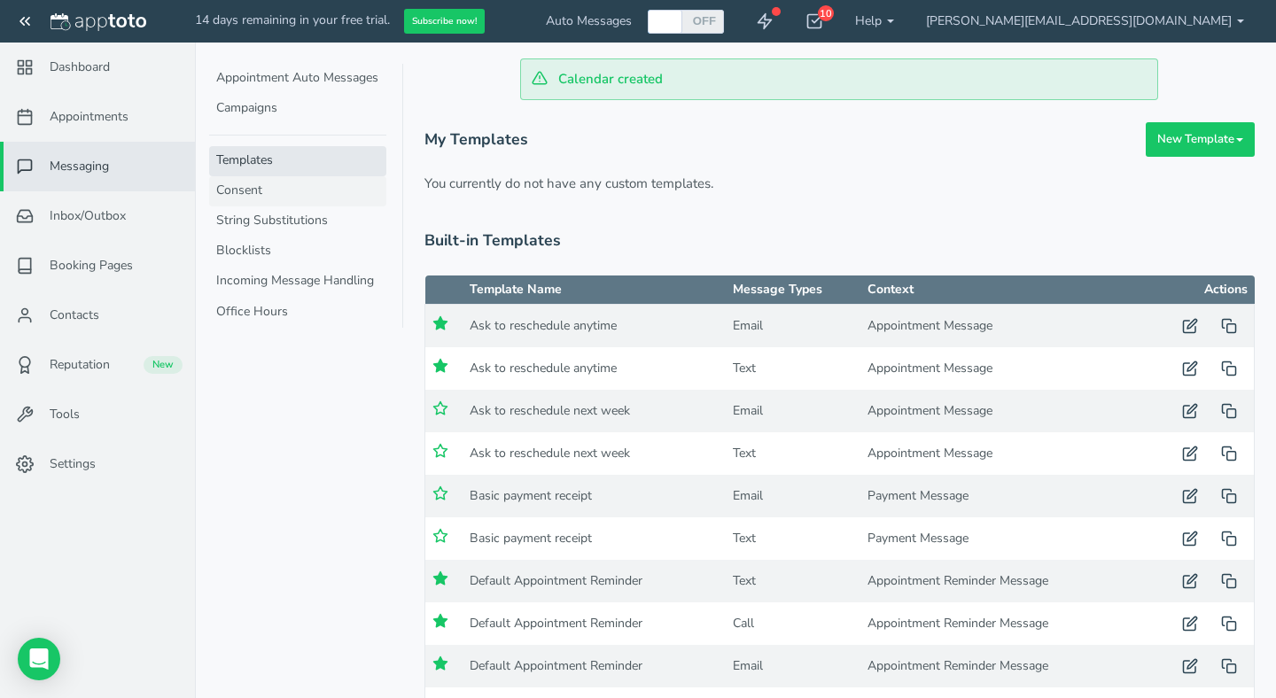
click at [280, 194] on link "Consent" at bounding box center [297, 191] width 177 height 30
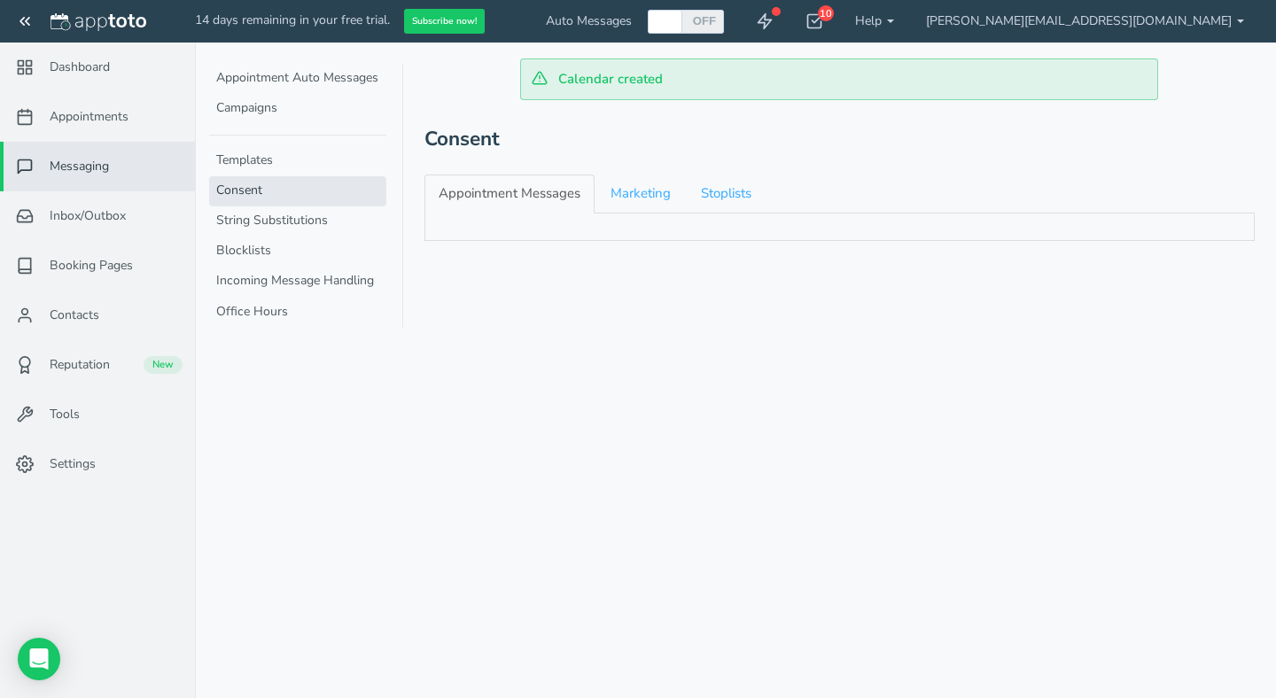
checkbox input "true"
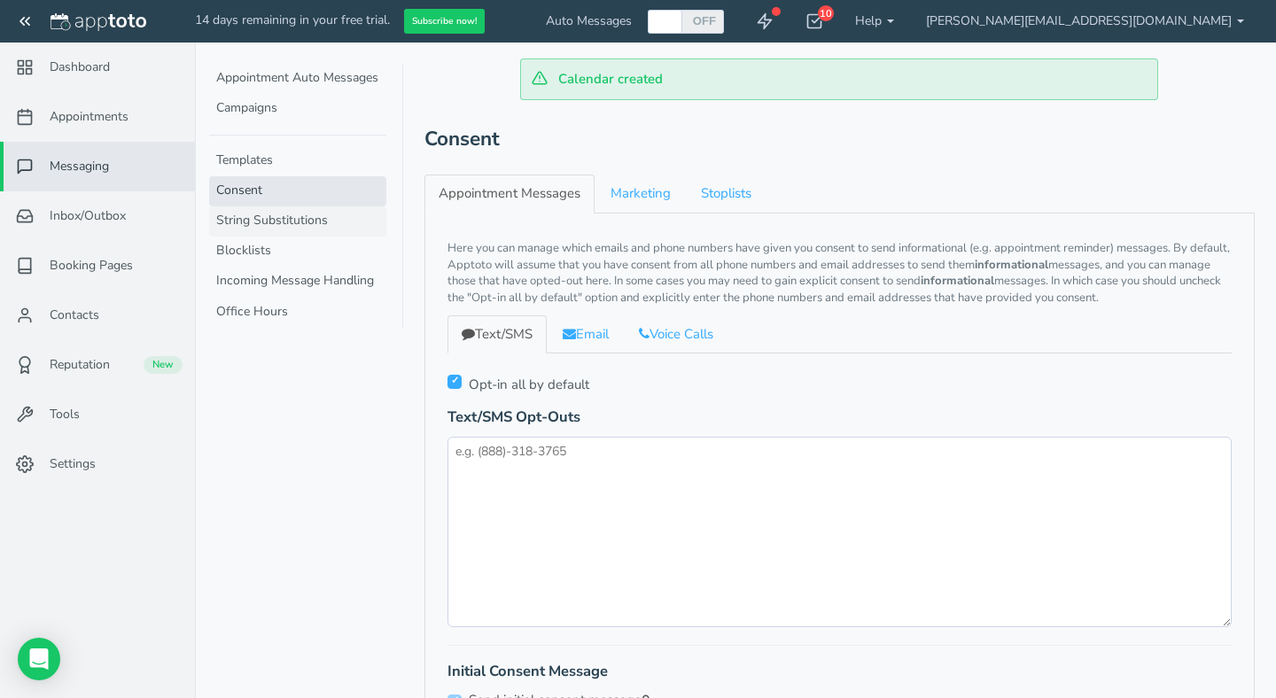
click at [285, 227] on link "String Substitutions" at bounding box center [297, 221] width 177 height 30
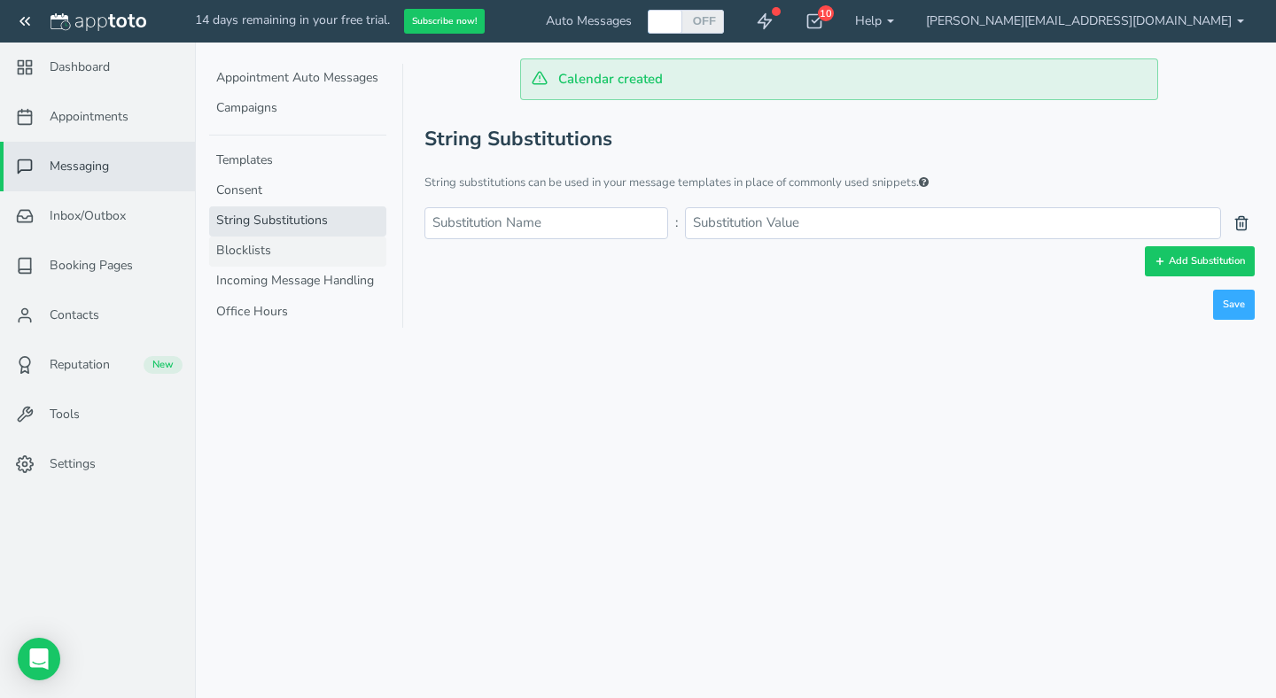
click at [244, 247] on link "Blocklists" at bounding box center [297, 252] width 177 height 30
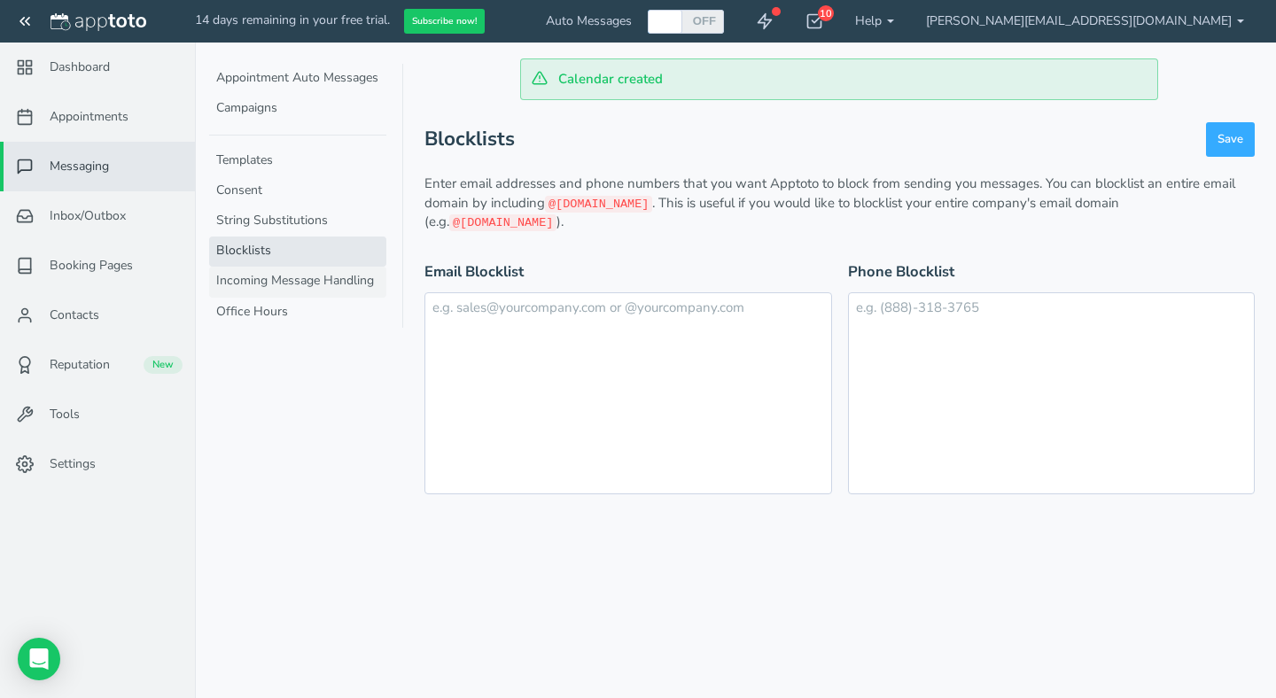
click at [289, 285] on link "Incoming Message Handling" at bounding box center [297, 282] width 177 height 30
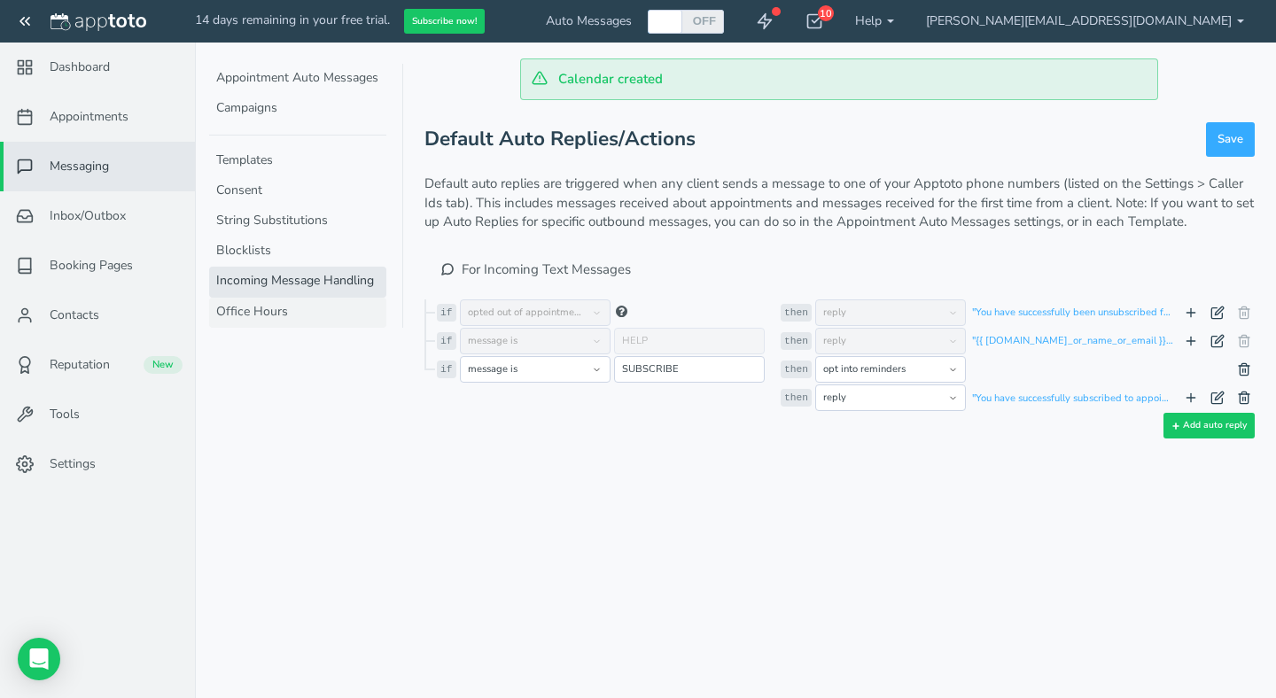
click at [258, 312] on link "Office Hours" at bounding box center [297, 313] width 177 height 30
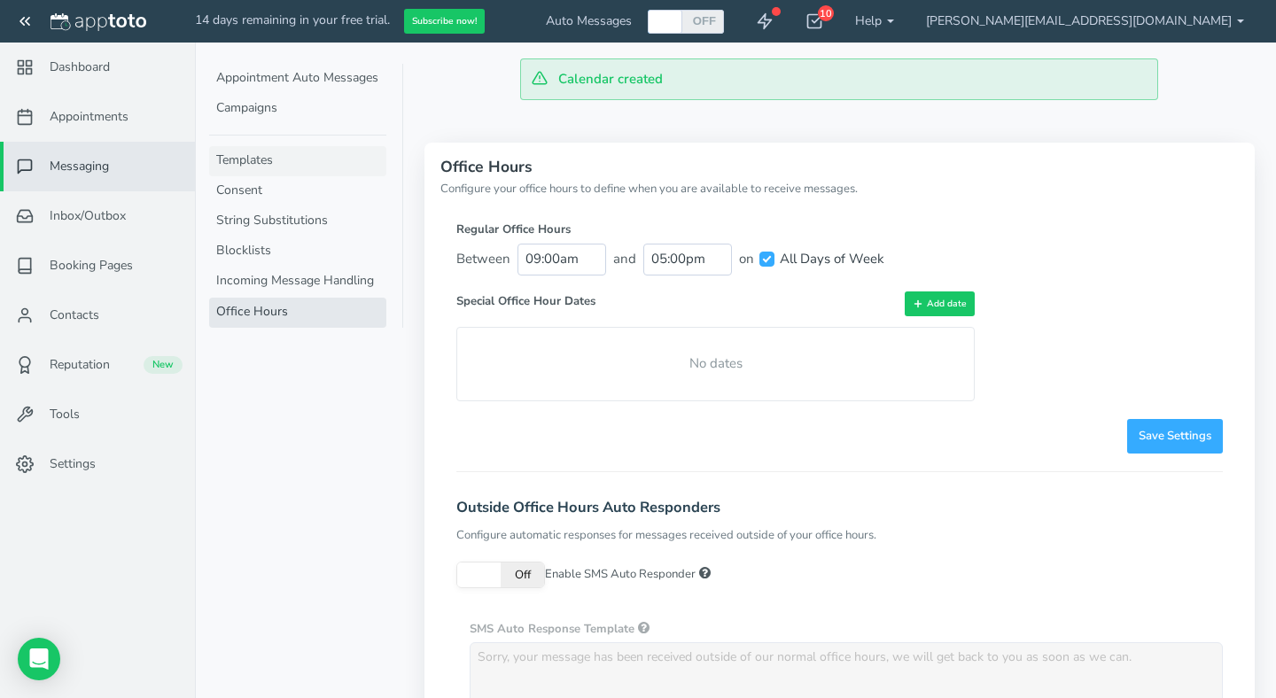
click at [258, 164] on link "Templates" at bounding box center [297, 161] width 177 height 30
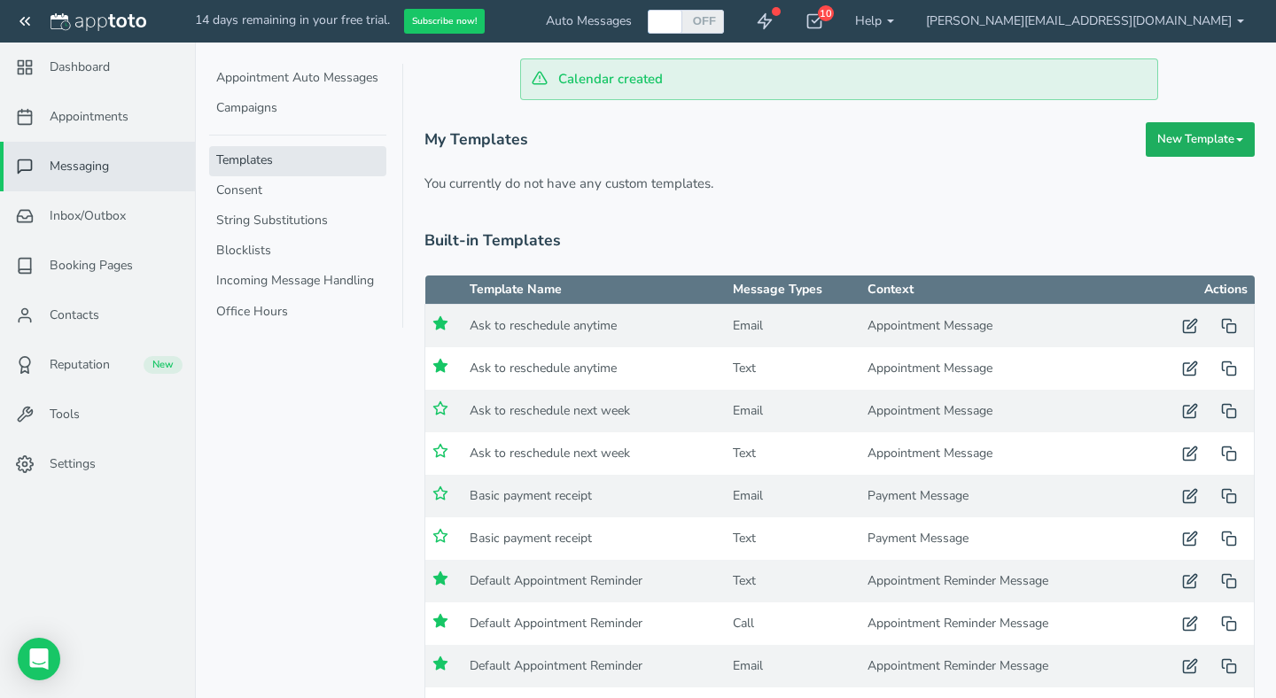
click at [1205, 139] on button "New Template" at bounding box center [1200, 139] width 109 height 35
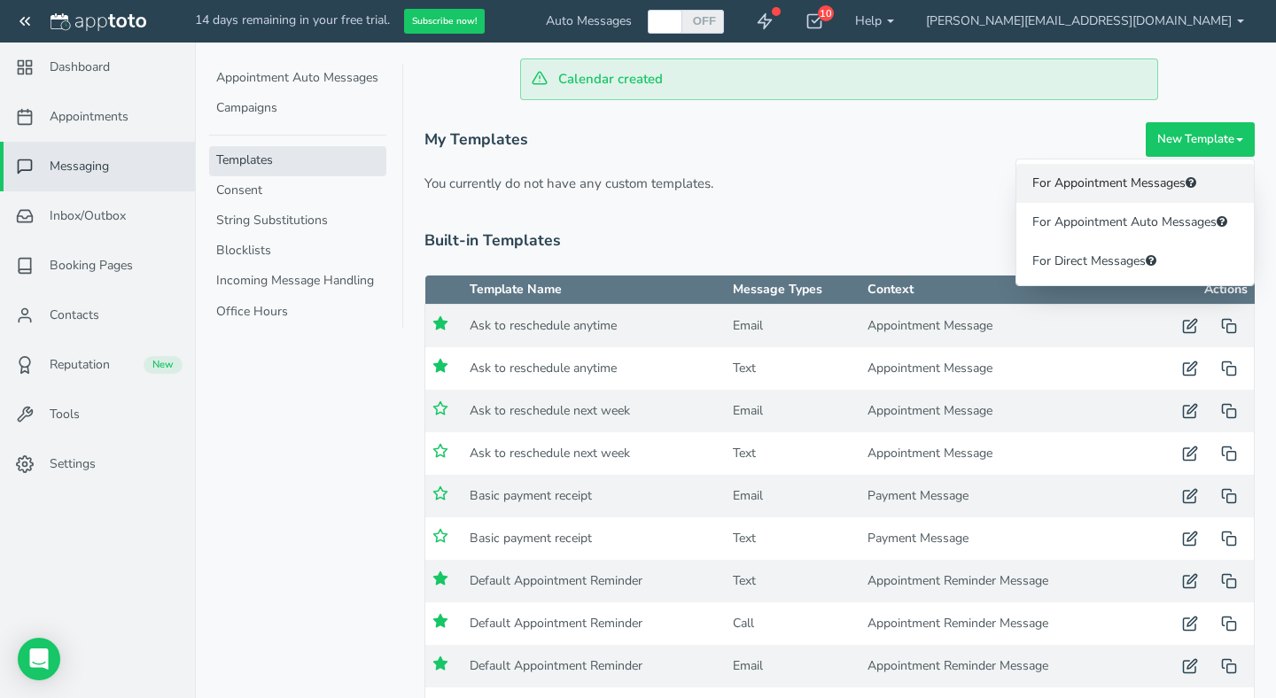
click at [1153, 179] on link "For Appointment Messages" at bounding box center [1134, 183] width 237 height 39
radio input "true"
radio input "false"
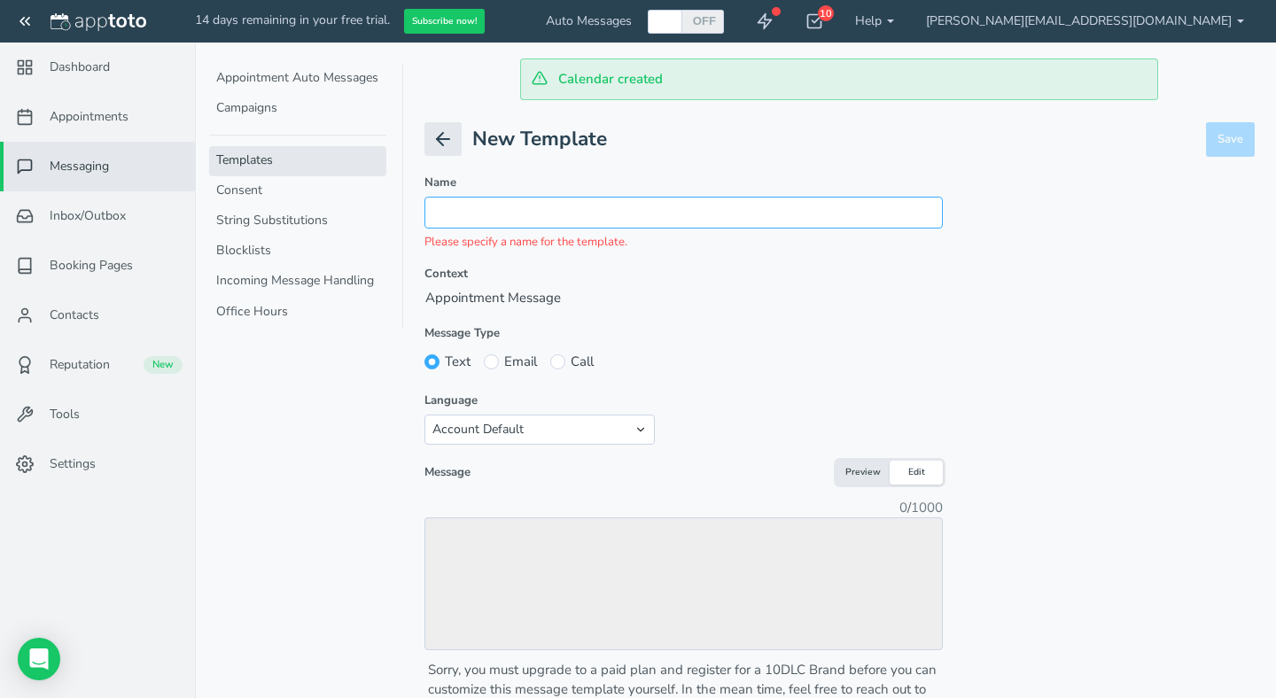
click at [783, 214] on input "text" at bounding box center [683, 212] width 518 height 31
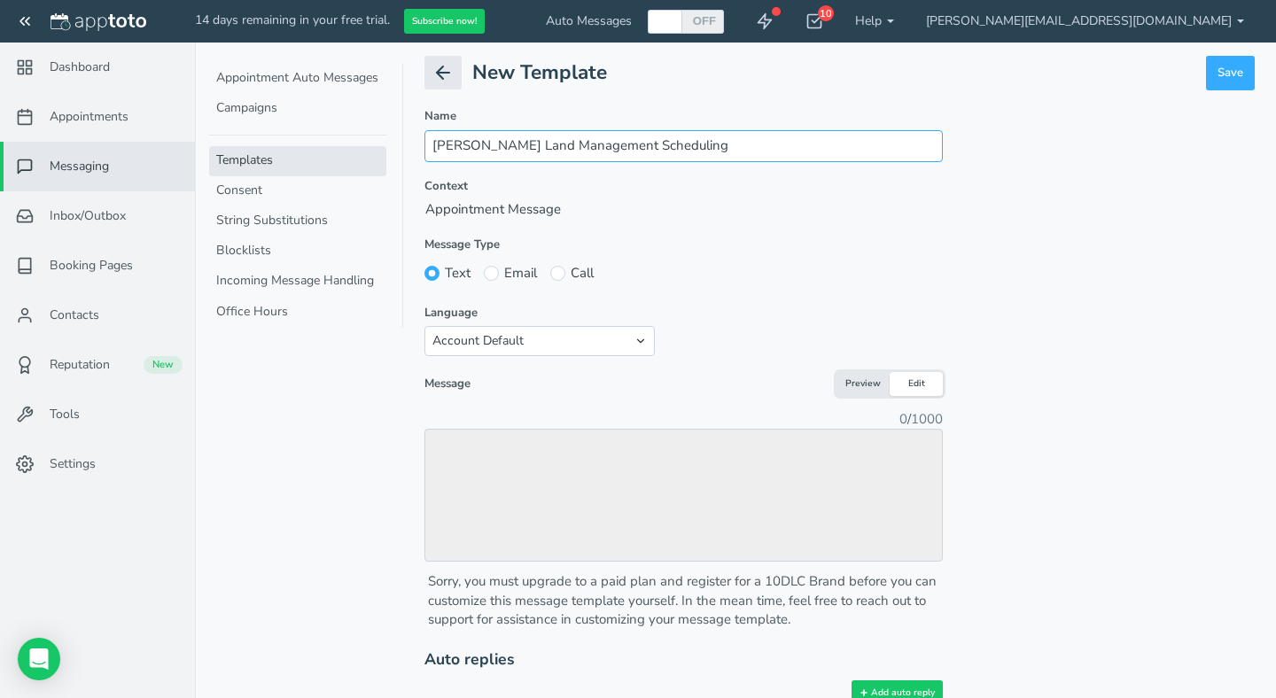
scroll to position [72, 0]
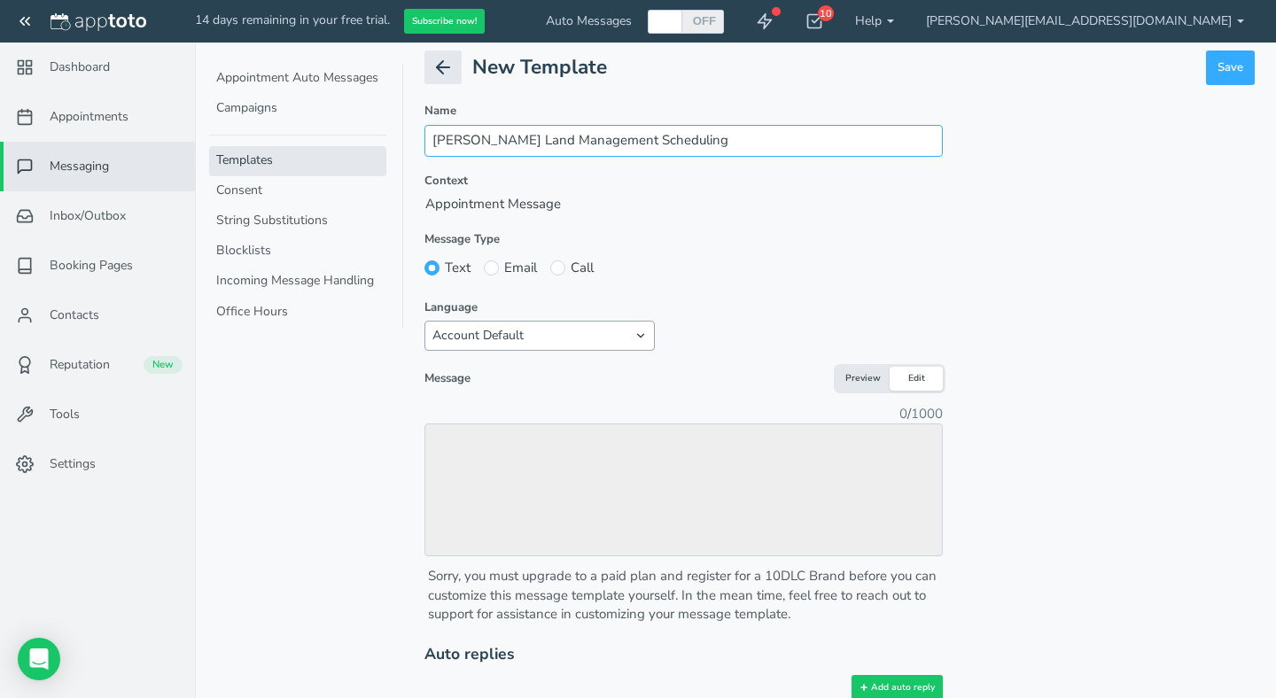
type input "[PERSON_NAME] Land Management Scheduling"
click at [640, 334] on select "Account Default English - US English - Australia English - United Kingdom Engli…" at bounding box center [539, 336] width 230 height 30
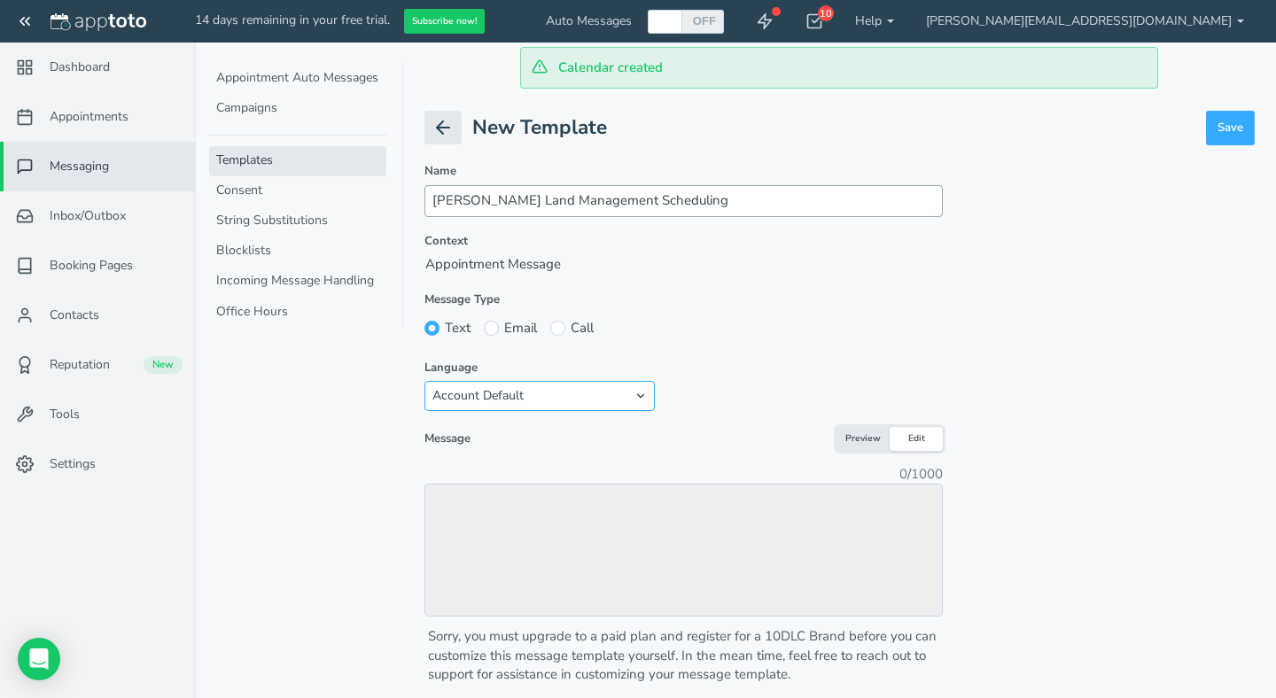
scroll to position [0, 0]
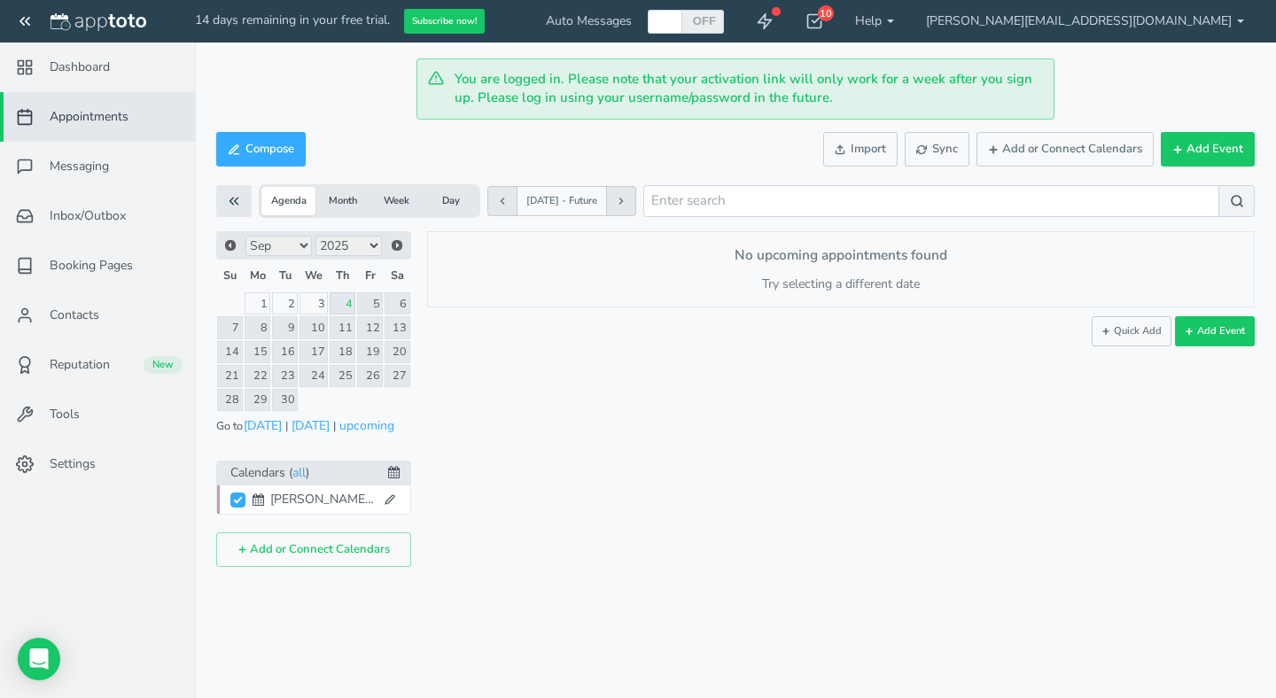
click at [303, 15] on span "14 days remaining in your free trial." at bounding box center [292, 20] width 195 height 17
click at [454, 24] on button "Subscribe now!" at bounding box center [444, 22] width 81 height 26
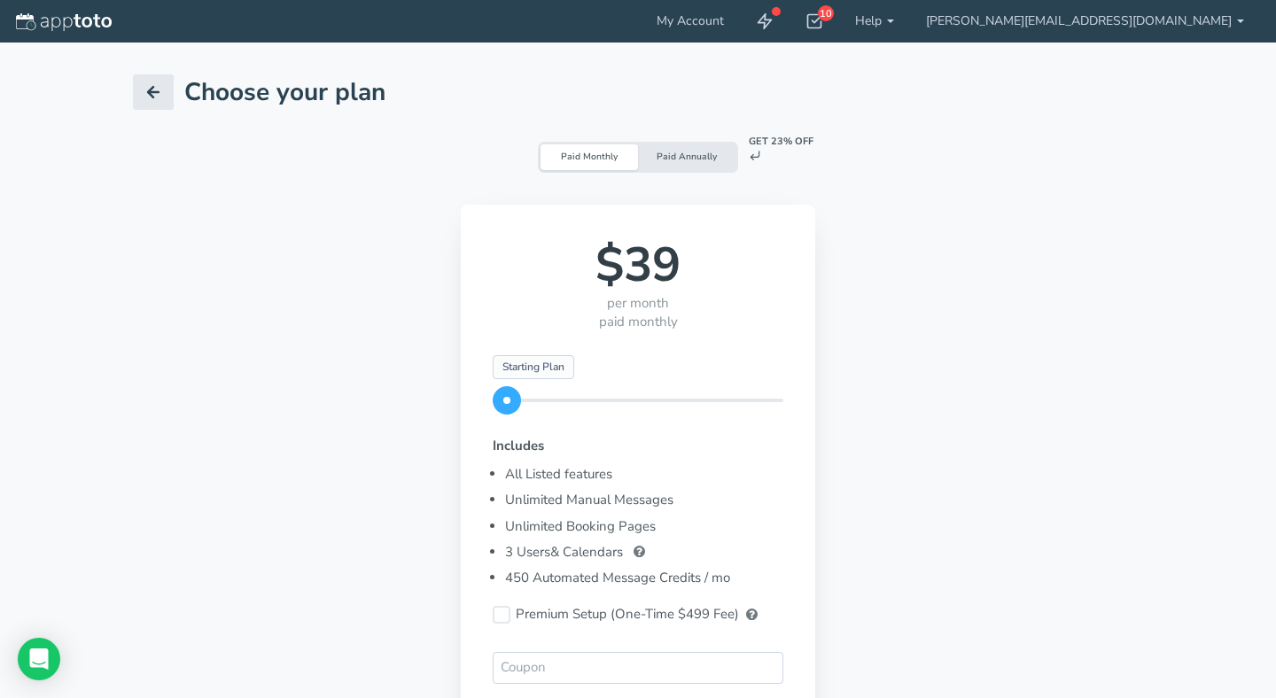
click at [699, 154] on div "Paid Annually" at bounding box center [686, 157] width 97 height 26
